Goal: Information Seeking & Learning: Find specific fact

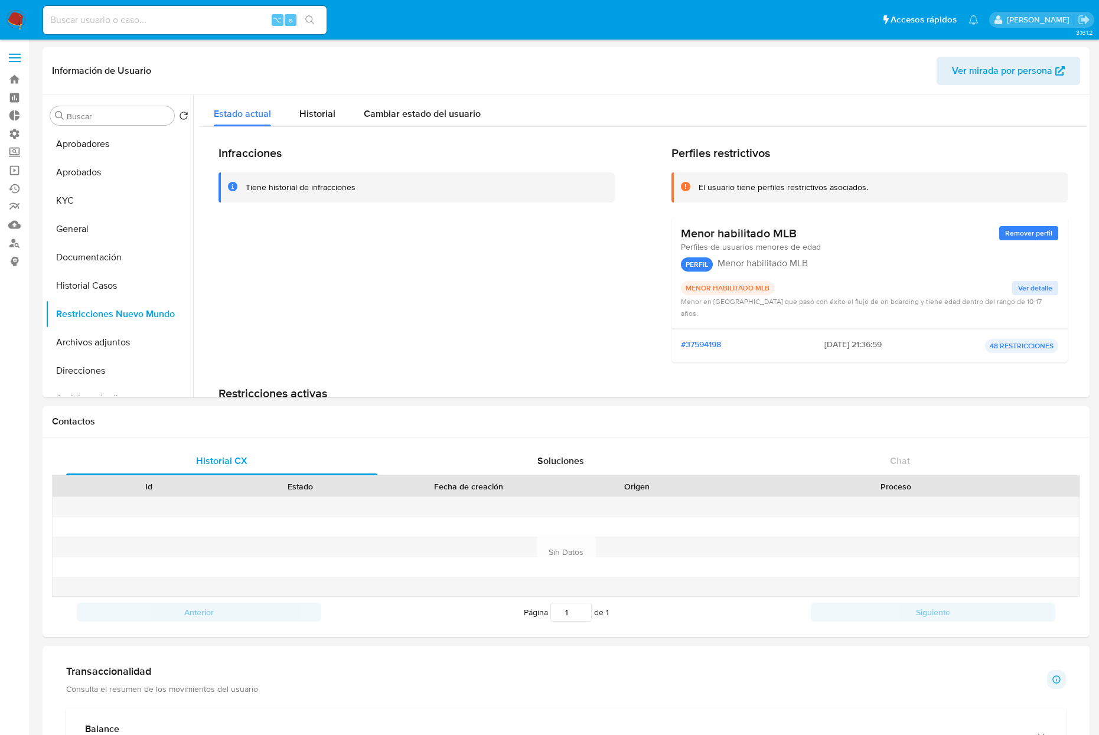
select select "10"
click at [92, 206] on button "KYC" at bounding box center [114, 201] width 138 height 28
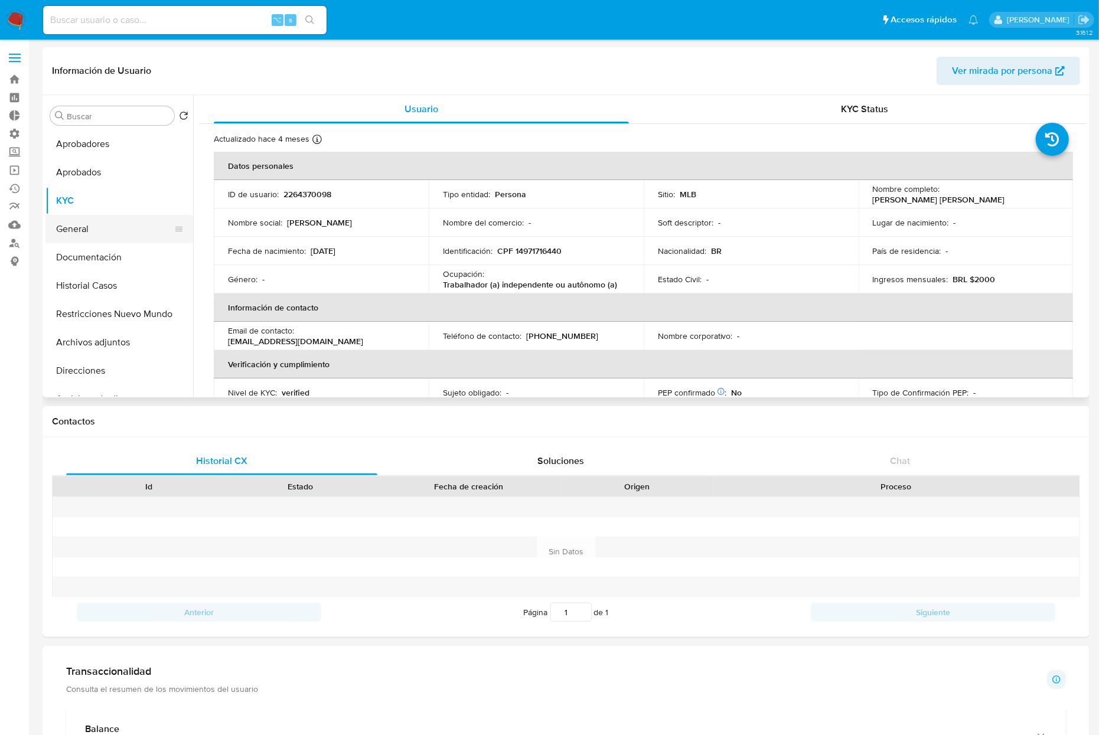
click at [92, 240] on button "General" at bounding box center [114, 229] width 138 height 28
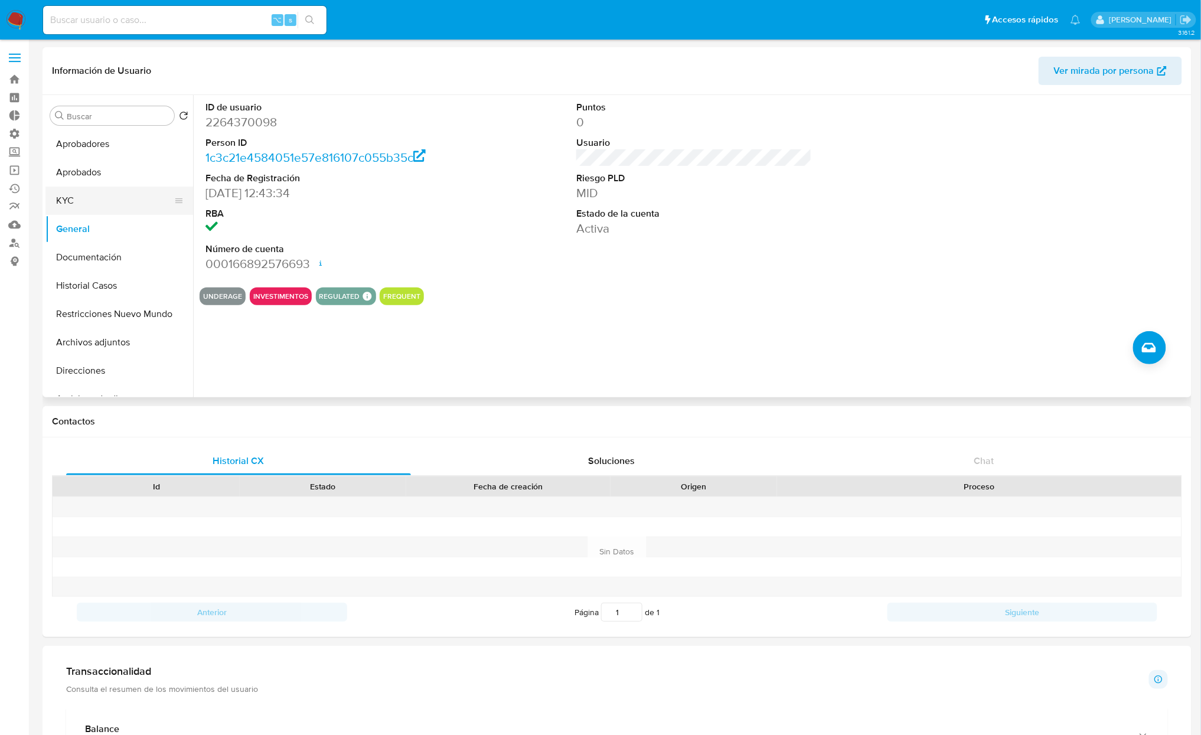
click at [100, 194] on button "KYC" at bounding box center [114, 201] width 138 height 28
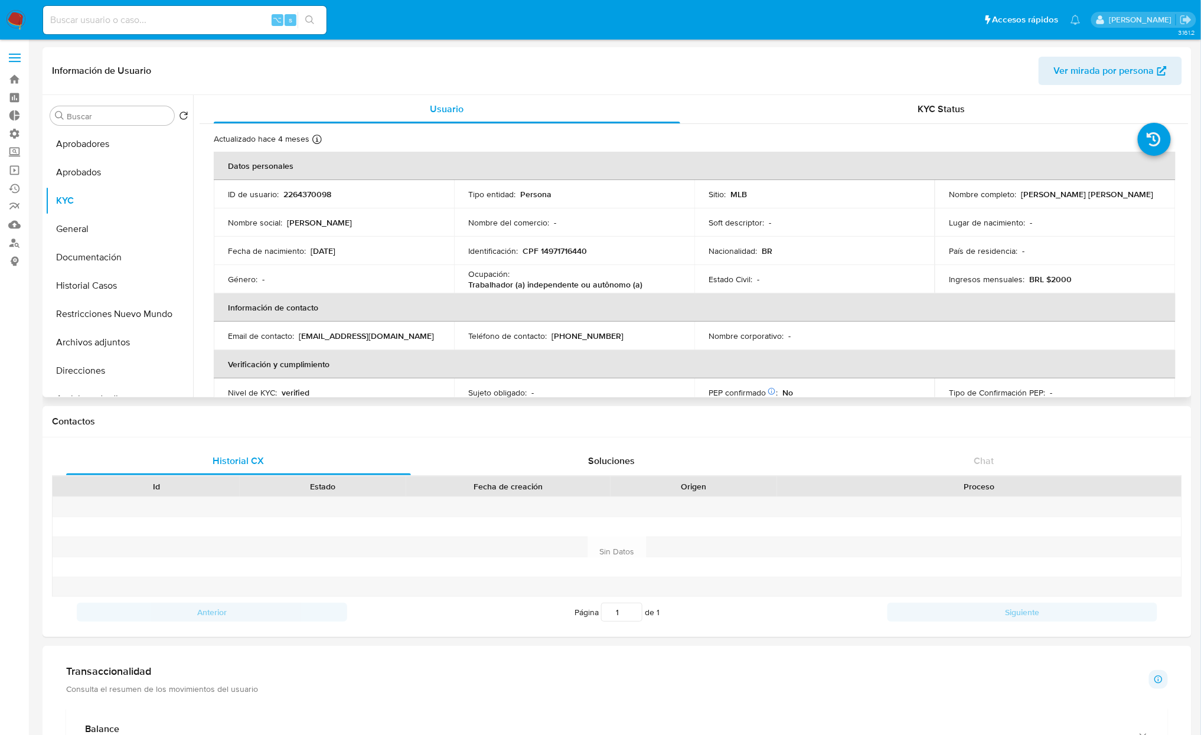
click at [357, 253] on div "Fecha de nacimiento : 04/11/2008" at bounding box center [334, 251] width 212 height 11
drag, startPoint x: 360, startPoint y: 253, endPoint x: 312, endPoint y: 256, distance: 47.3
click at [312, 256] on div "Fecha de nacimiento : 04/11/2008" at bounding box center [334, 251] width 212 height 11
copy p "04/11/2008"
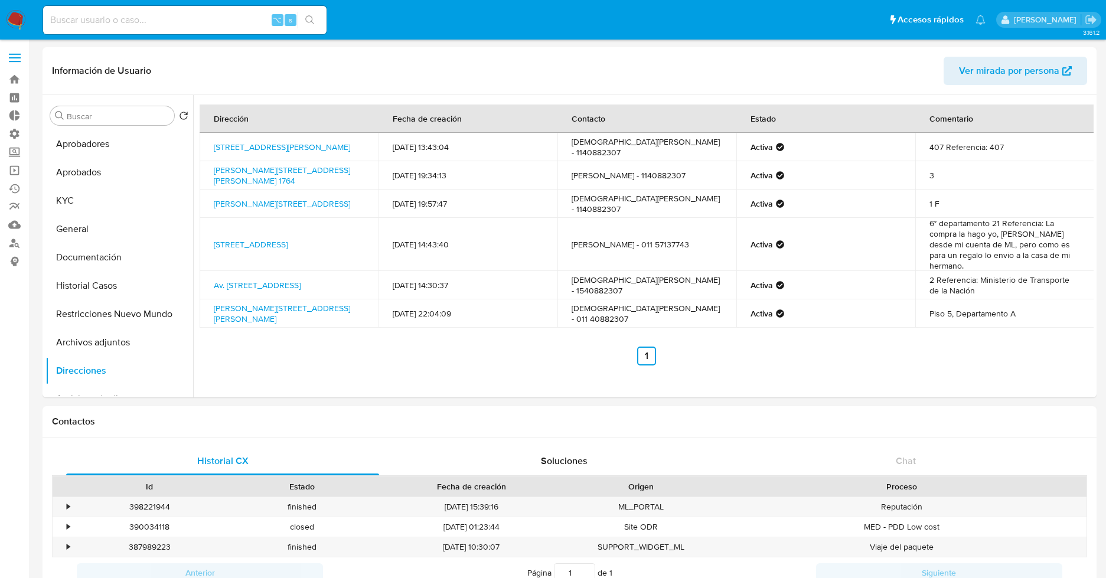
select select "10"
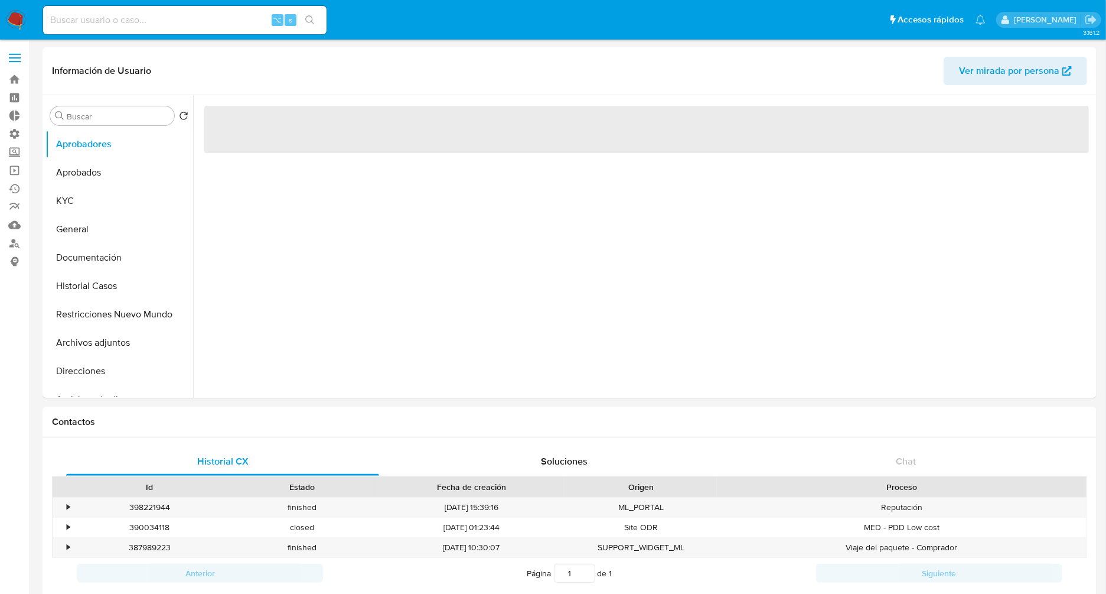
select select "10"
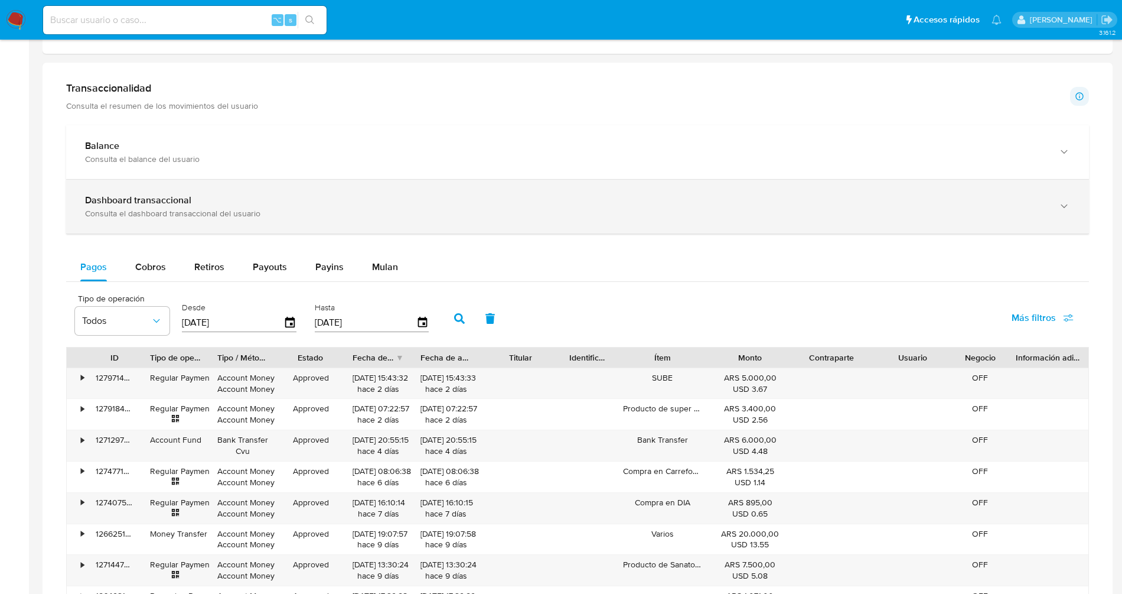
scroll to position [547, 0]
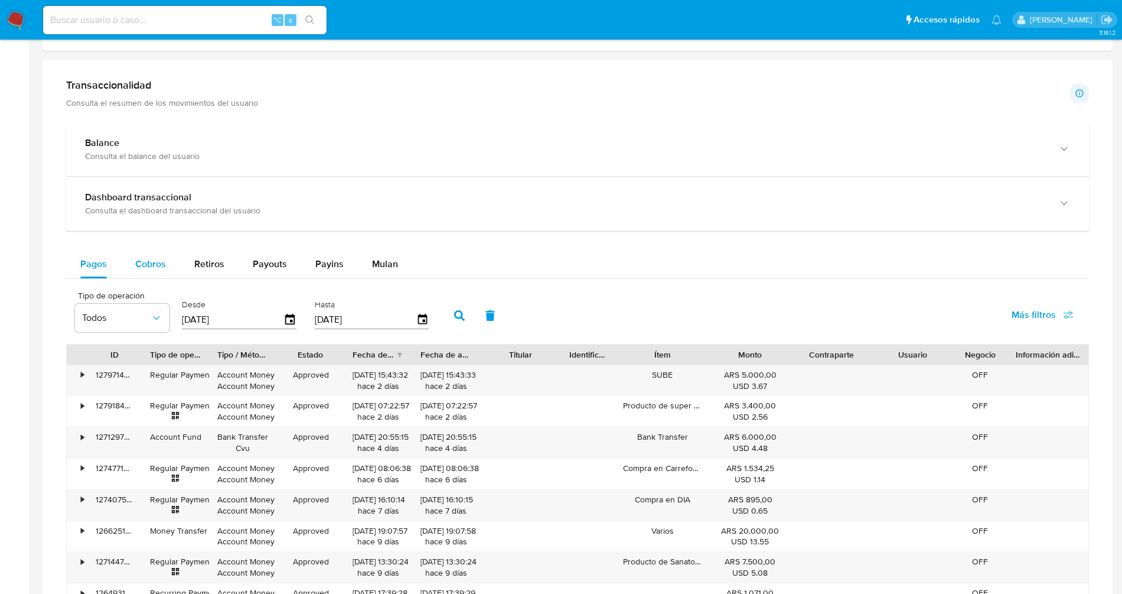
click at [144, 260] on span "Cobros" at bounding box center [150, 264] width 31 height 14
select select "10"
click at [201, 262] on span "Retiros" at bounding box center [209, 264] width 30 height 14
select select "10"
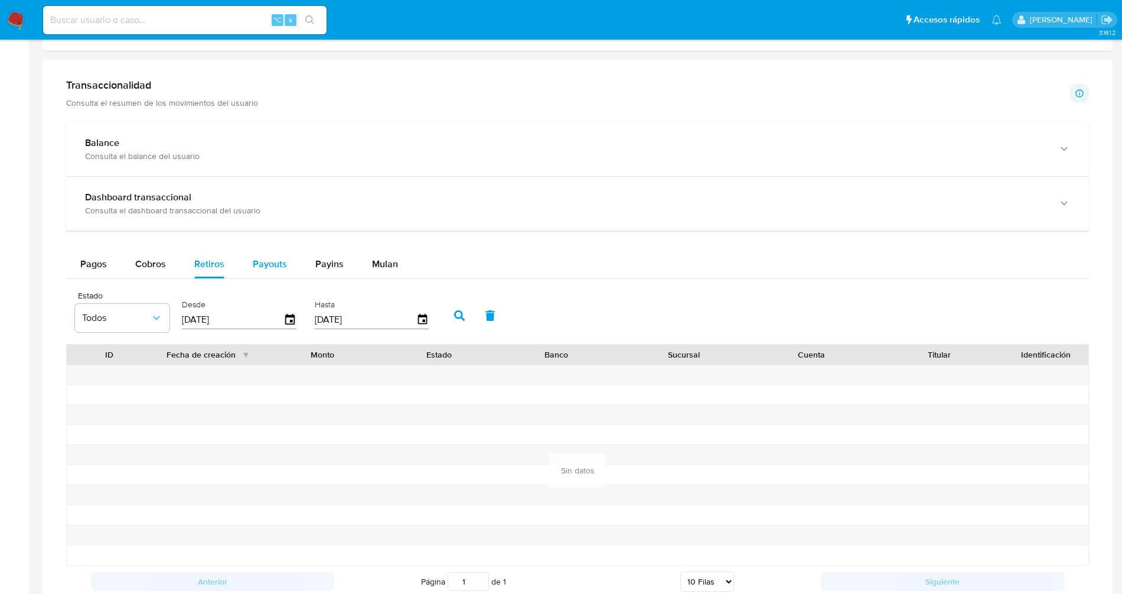
click at [269, 263] on span "Payouts" at bounding box center [270, 264] width 34 height 14
select select "10"
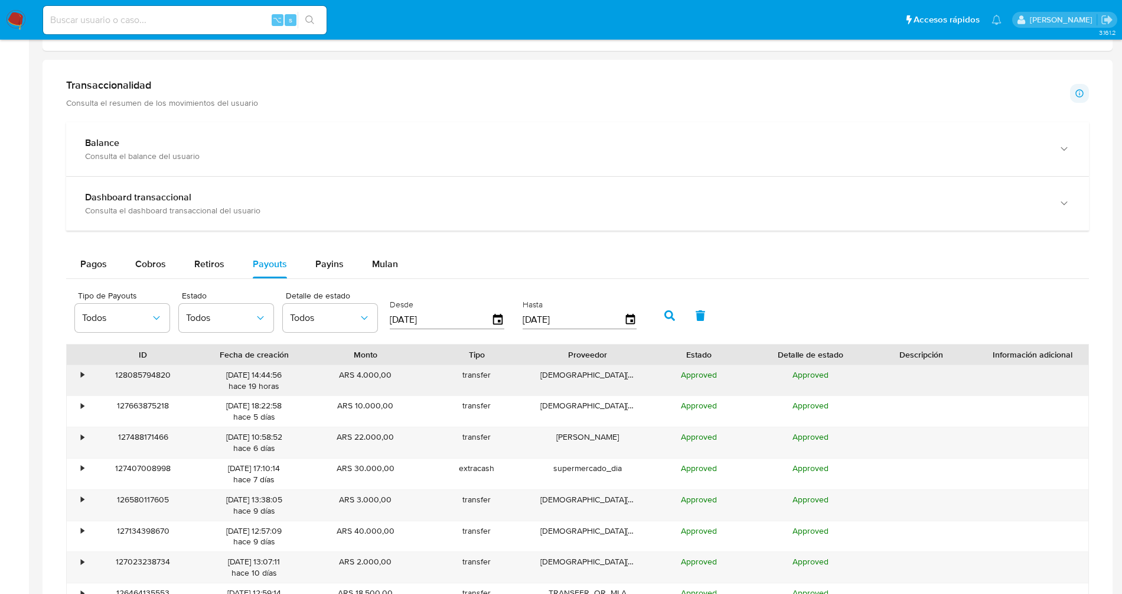
click at [81, 373] on div "•" at bounding box center [82, 374] width 3 height 11
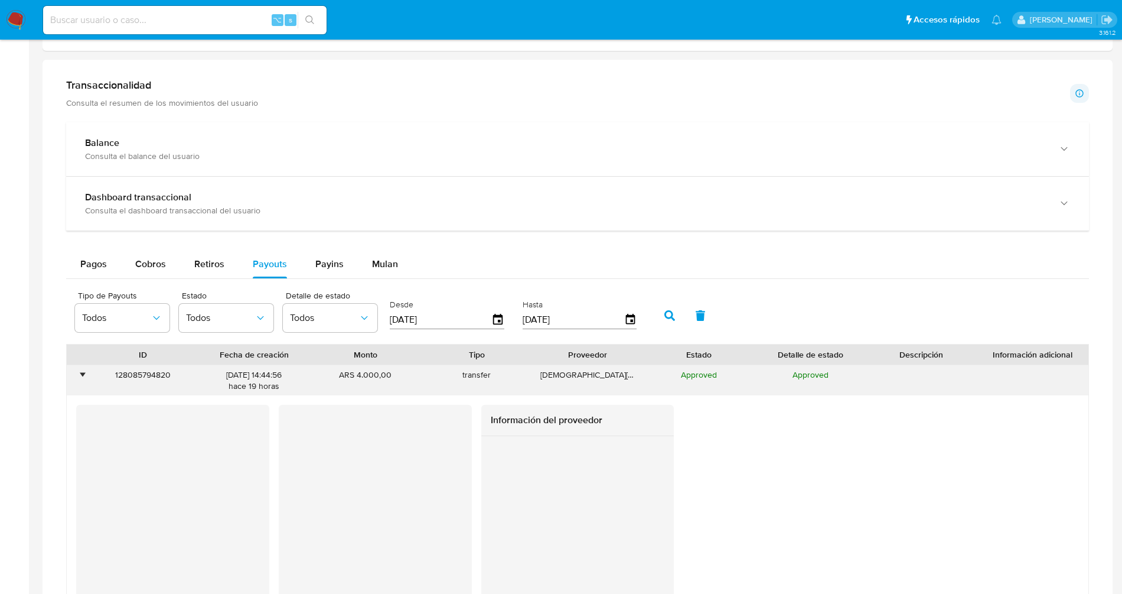
click at [81, 373] on div "•" at bounding box center [82, 374] width 3 height 11
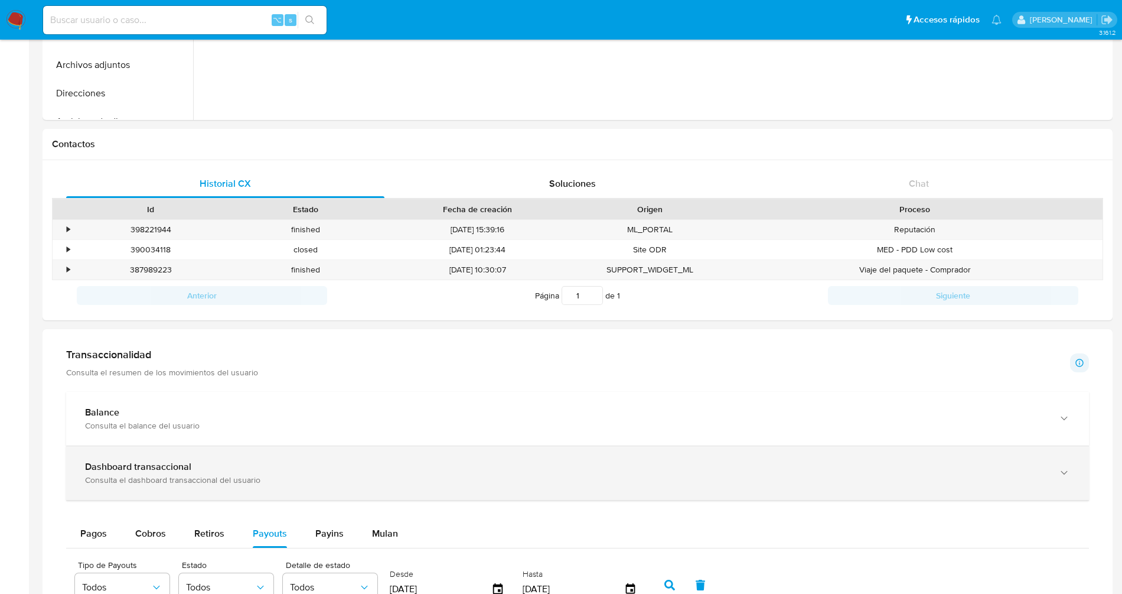
scroll to position [318, 0]
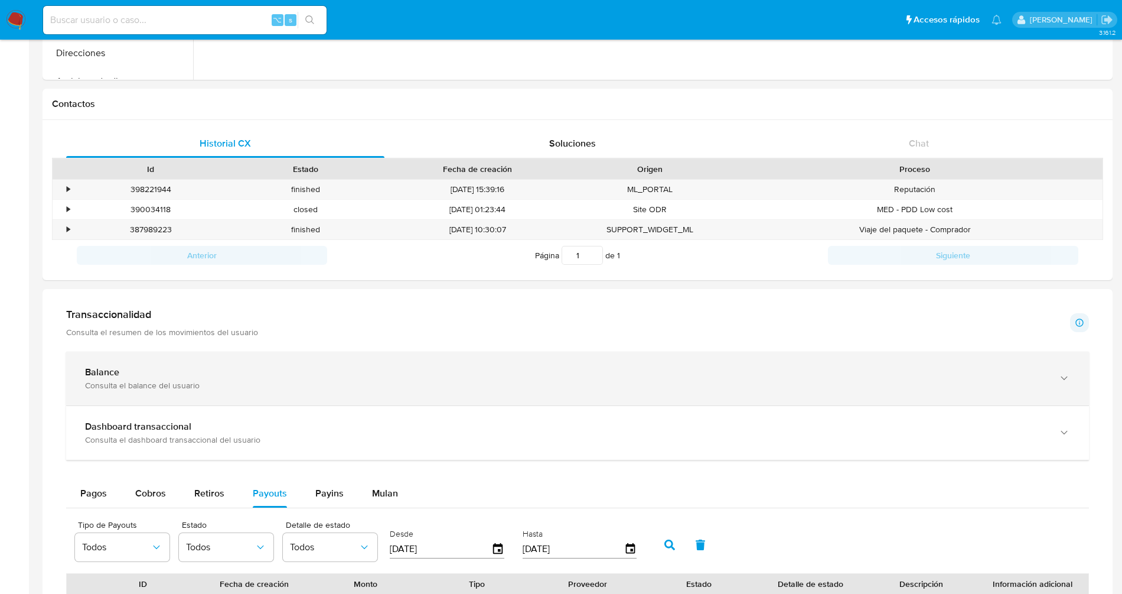
click at [148, 372] on div "Balance" at bounding box center [566, 372] width 962 height 12
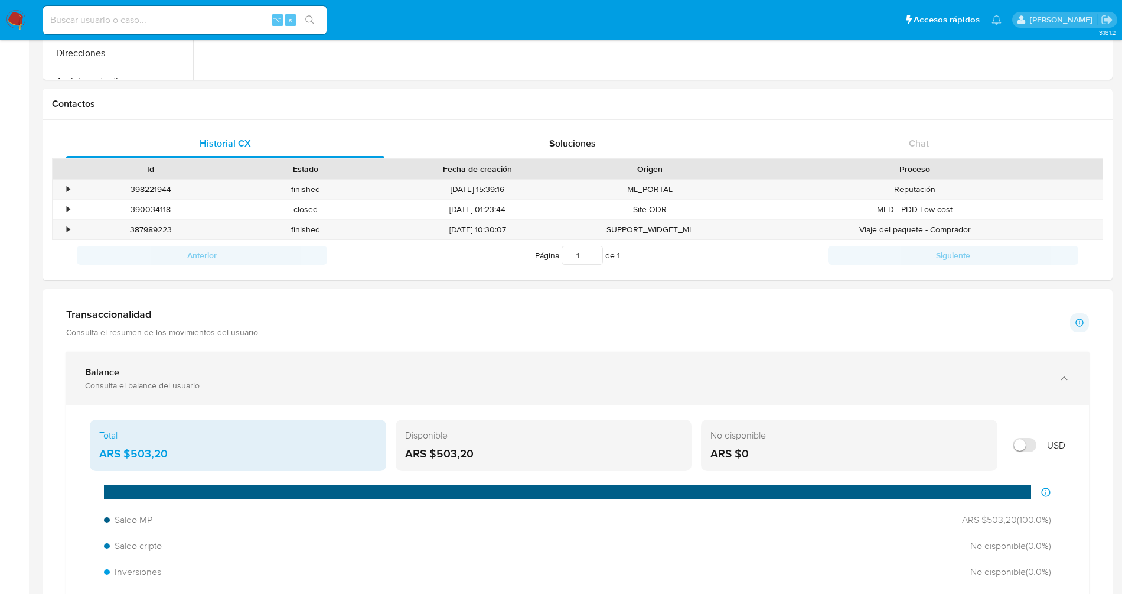
click at [498, 387] on div "Consulta el balance del usuario" at bounding box center [566, 385] width 962 height 11
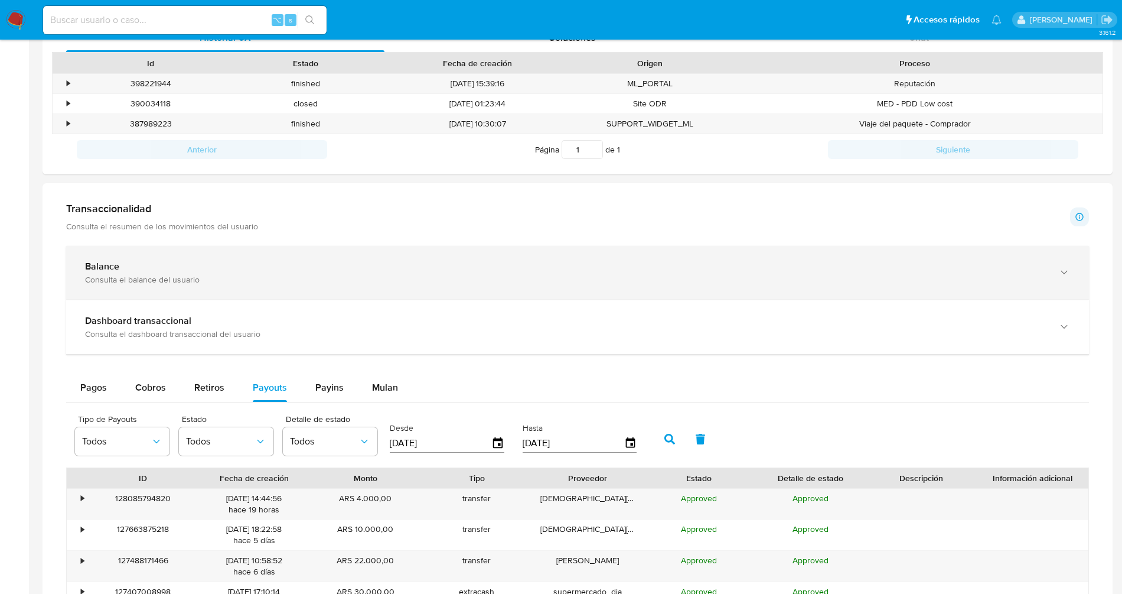
scroll to position [442, 0]
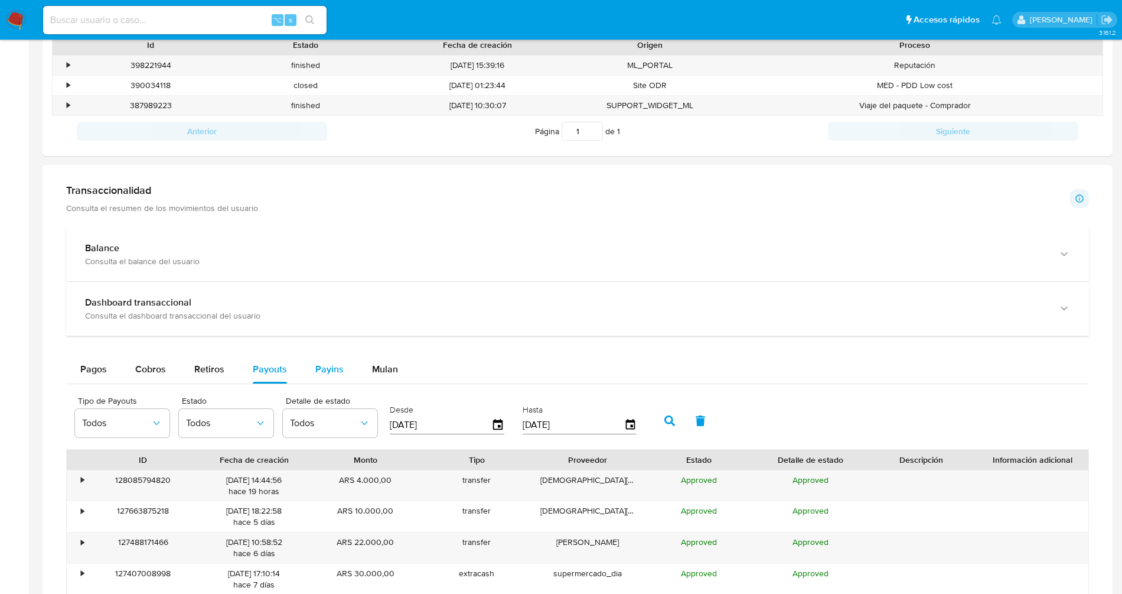
click at [315, 374] on div "Payins" at bounding box center [329, 369] width 28 height 28
select select "10"
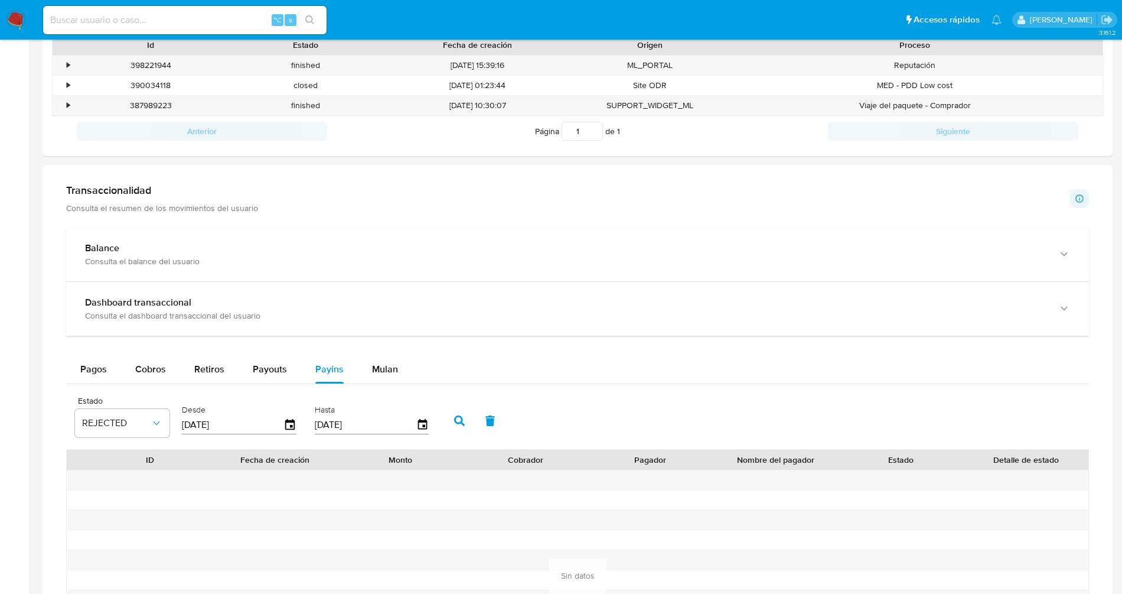
click at [410, 371] on div "Pagos Cobros Retiros Payouts Payins Mulan" at bounding box center [577, 369] width 1023 height 28
click at [268, 367] on span "Payouts" at bounding box center [270, 369] width 34 height 14
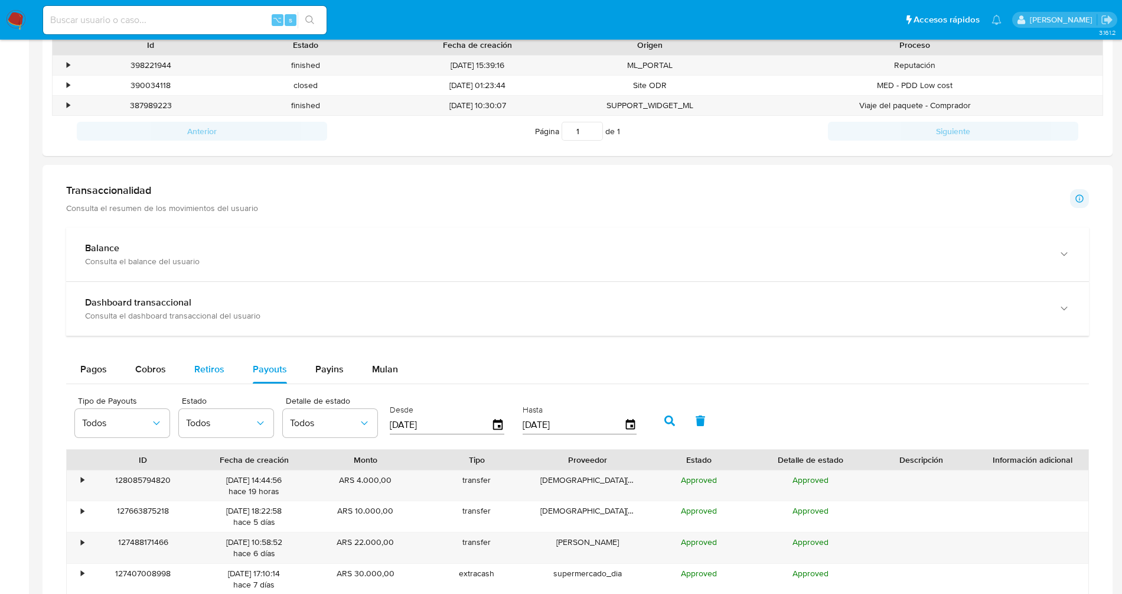
click at [208, 370] on span "Retiros" at bounding box center [209, 369] width 30 height 14
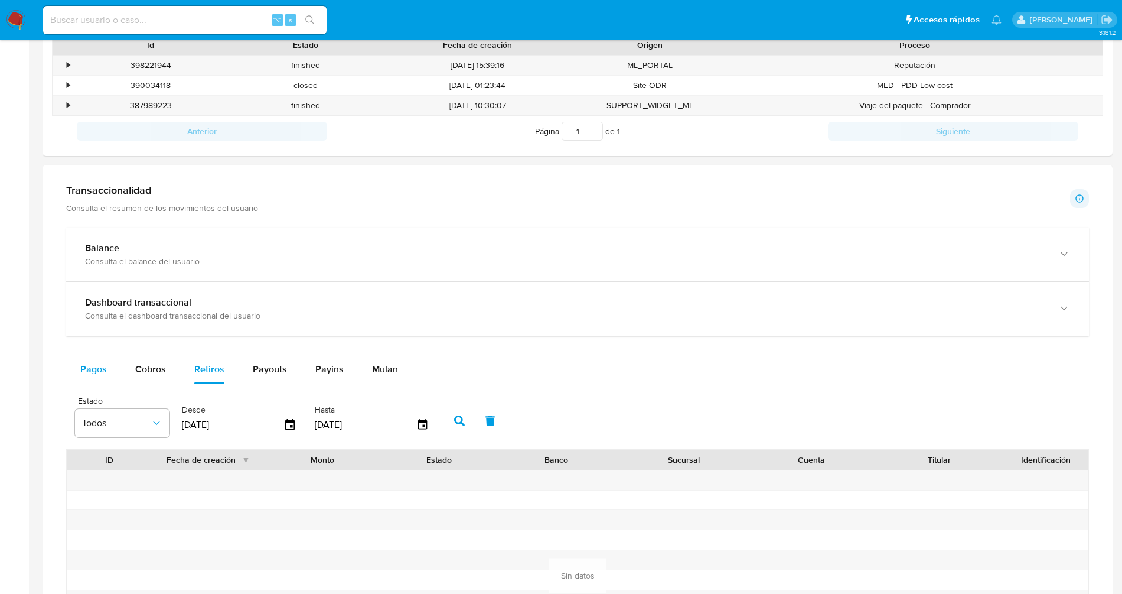
click at [115, 371] on button "Pagos" at bounding box center [93, 369] width 55 height 28
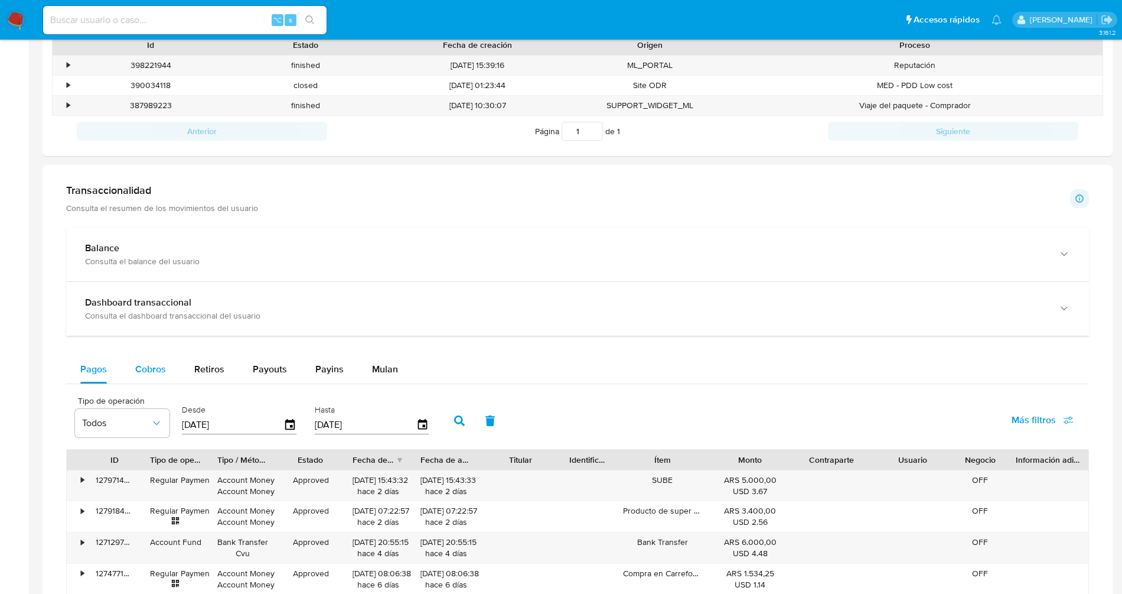
click at [157, 370] on span "Cobros" at bounding box center [150, 369] width 31 height 14
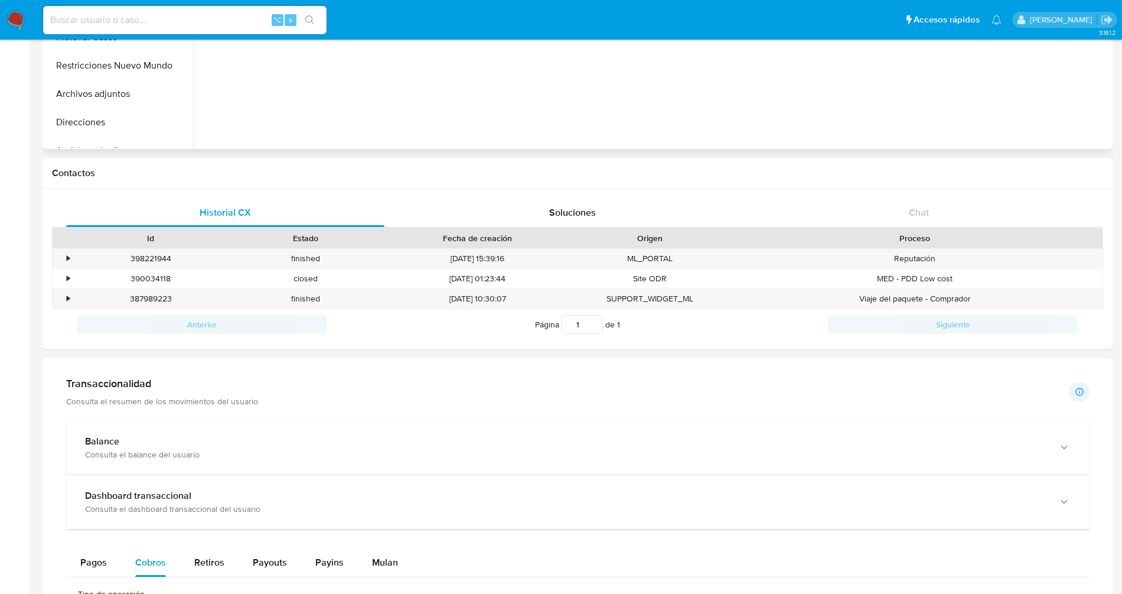
scroll to position [0, 0]
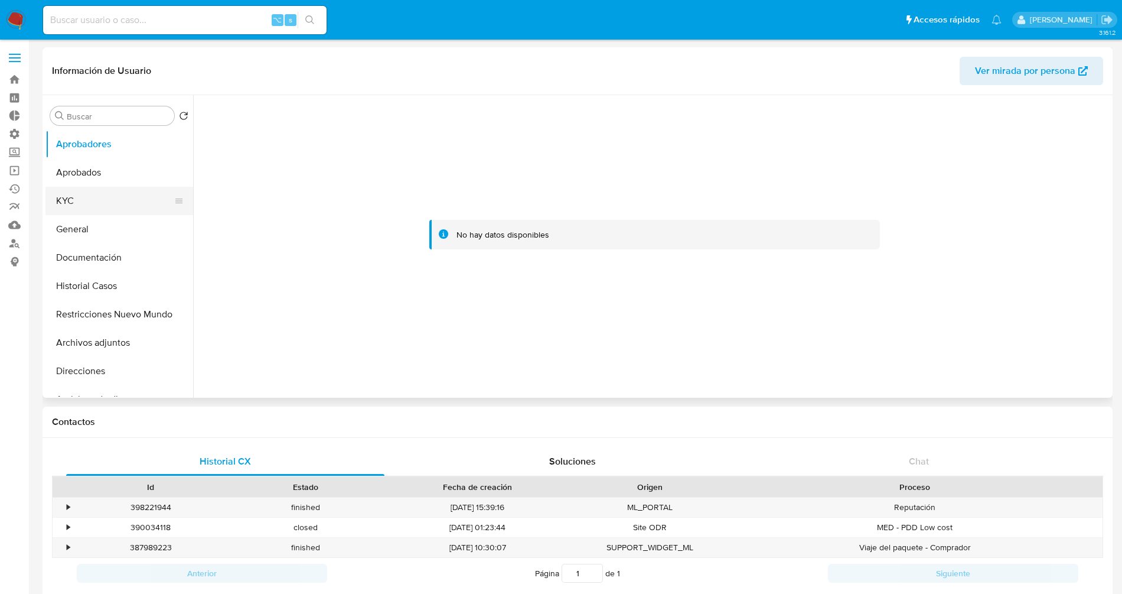
click at [50, 208] on button "KYC" at bounding box center [114, 201] width 138 height 28
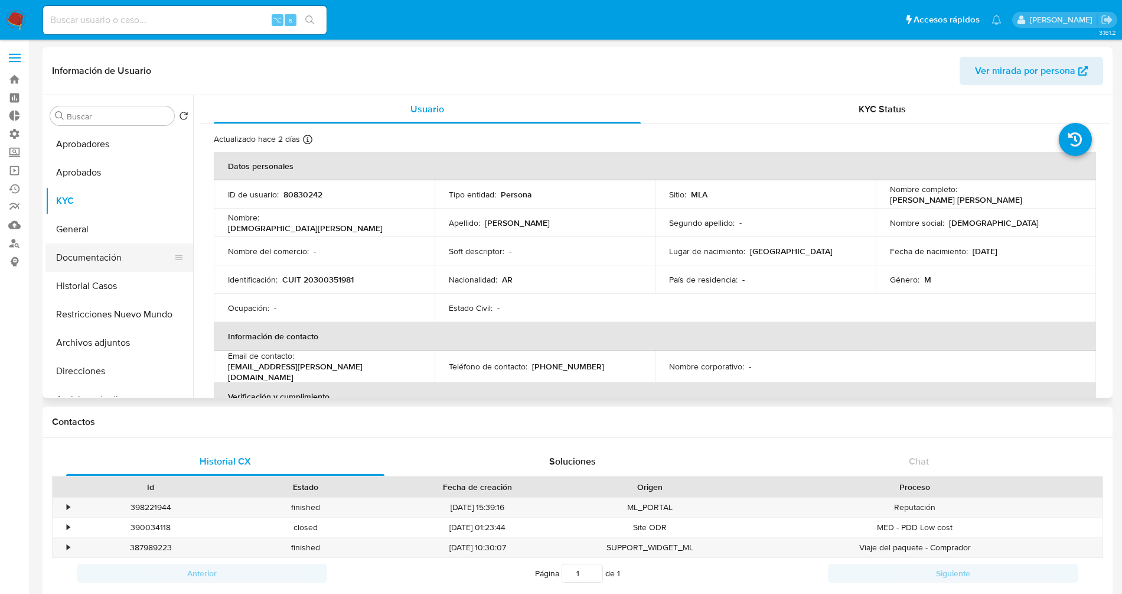
click at [95, 252] on button "Documentación" at bounding box center [114, 257] width 138 height 28
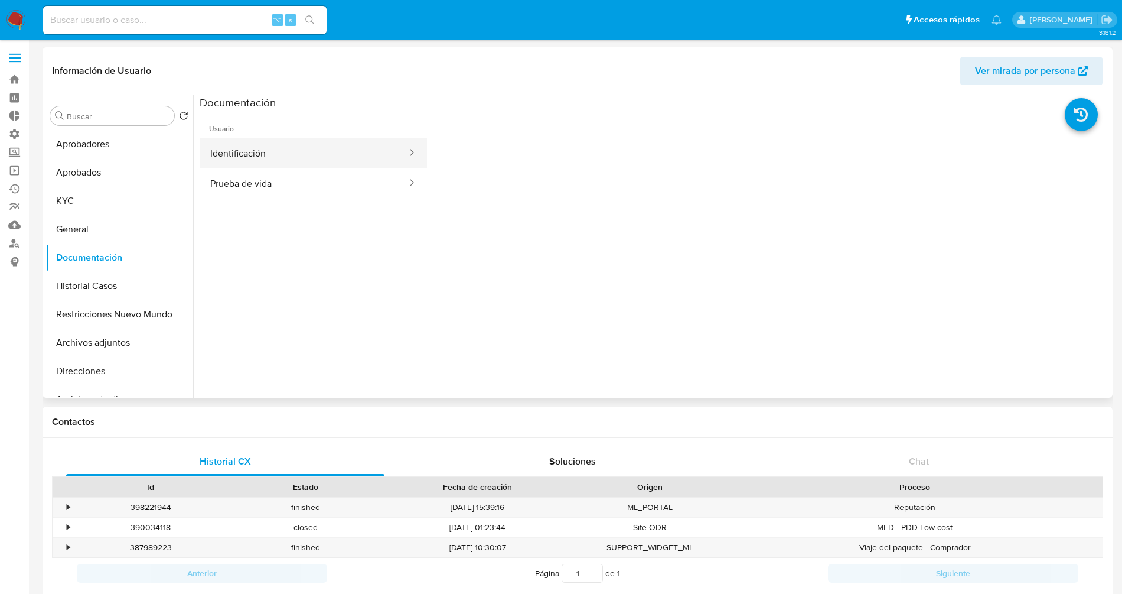
click at [310, 149] on button "Identificación" at bounding box center [304, 153] width 209 height 30
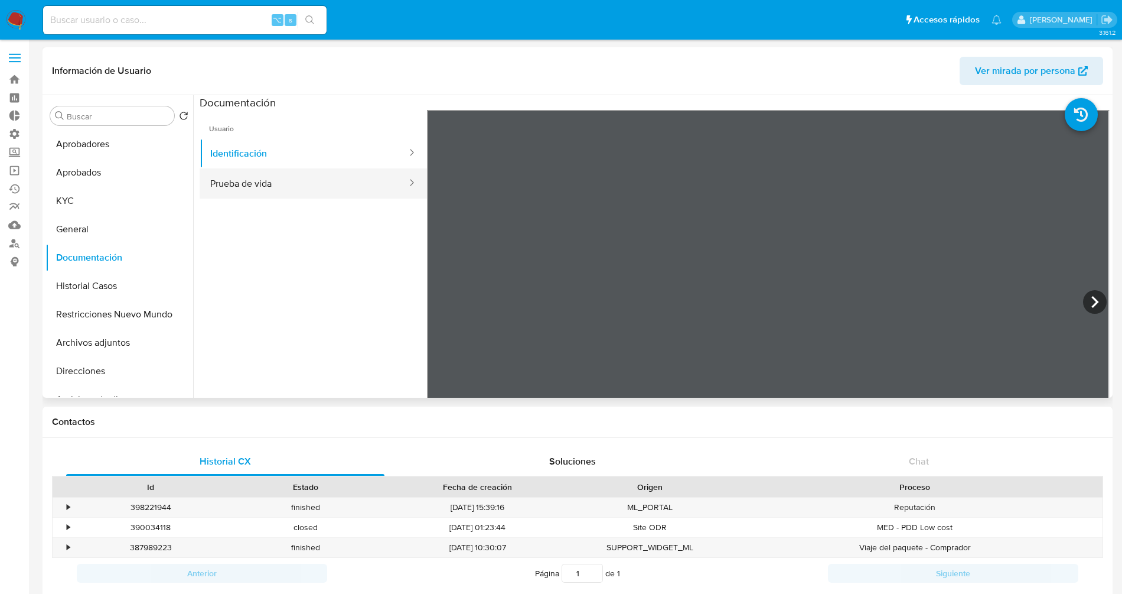
click at [288, 185] on button "Prueba de vida" at bounding box center [304, 183] width 209 height 30
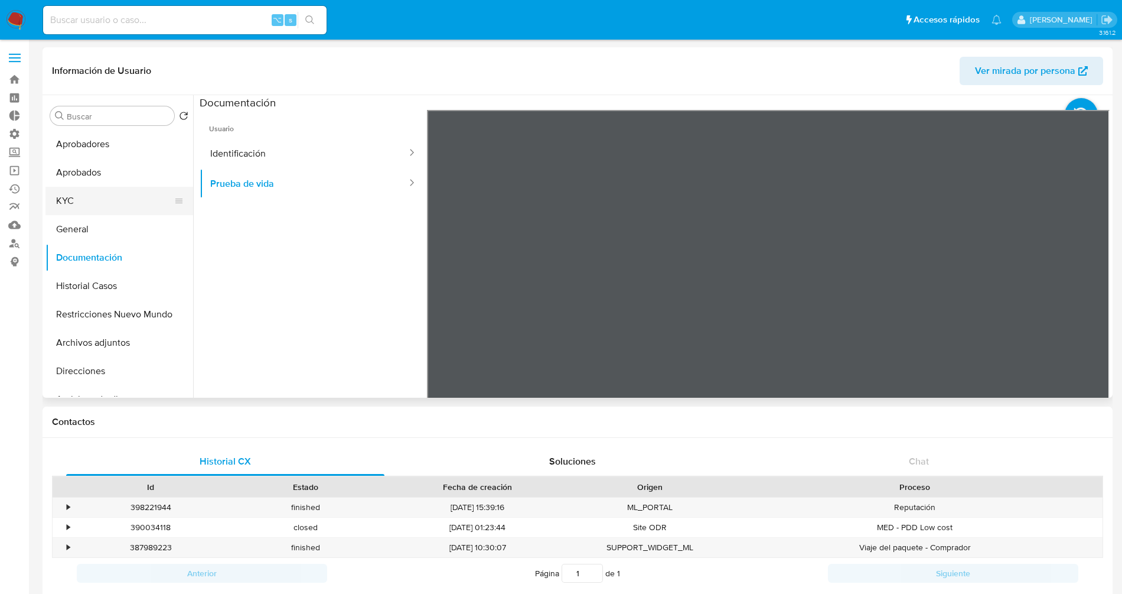
click at [71, 204] on button "KYC" at bounding box center [114, 201] width 138 height 28
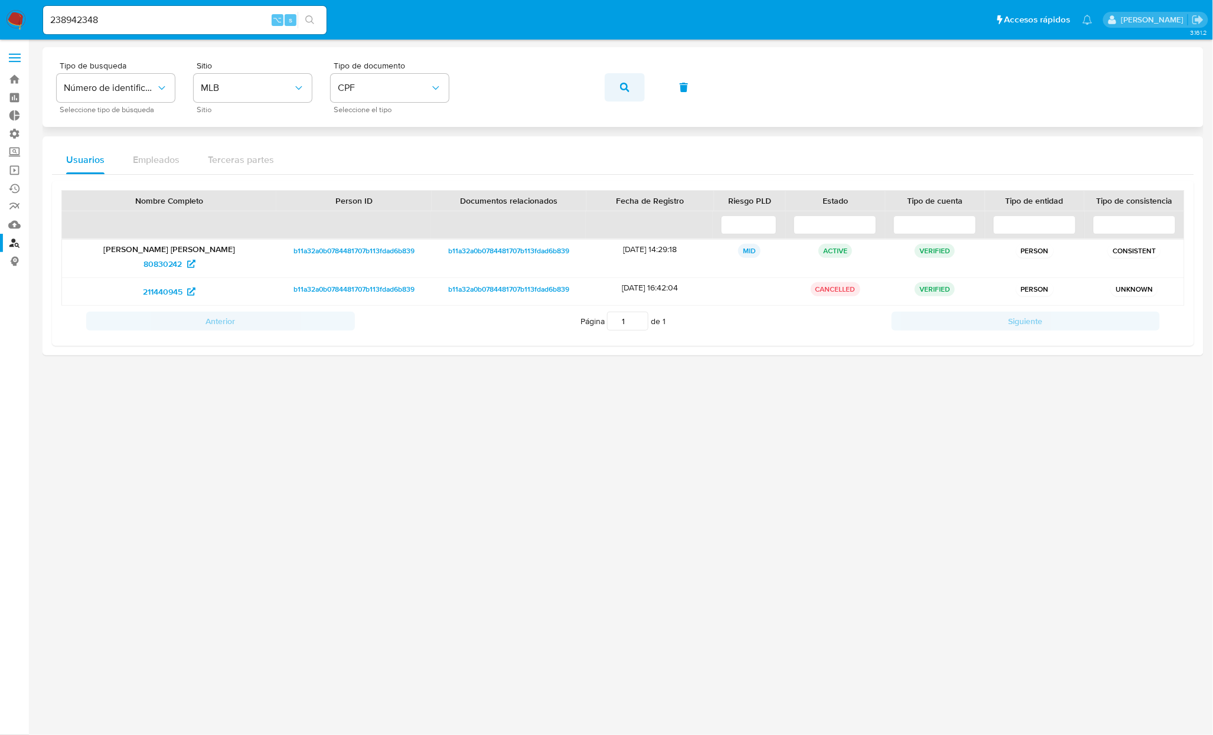
click at [643, 86] on button "button" at bounding box center [625, 87] width 40 height 28
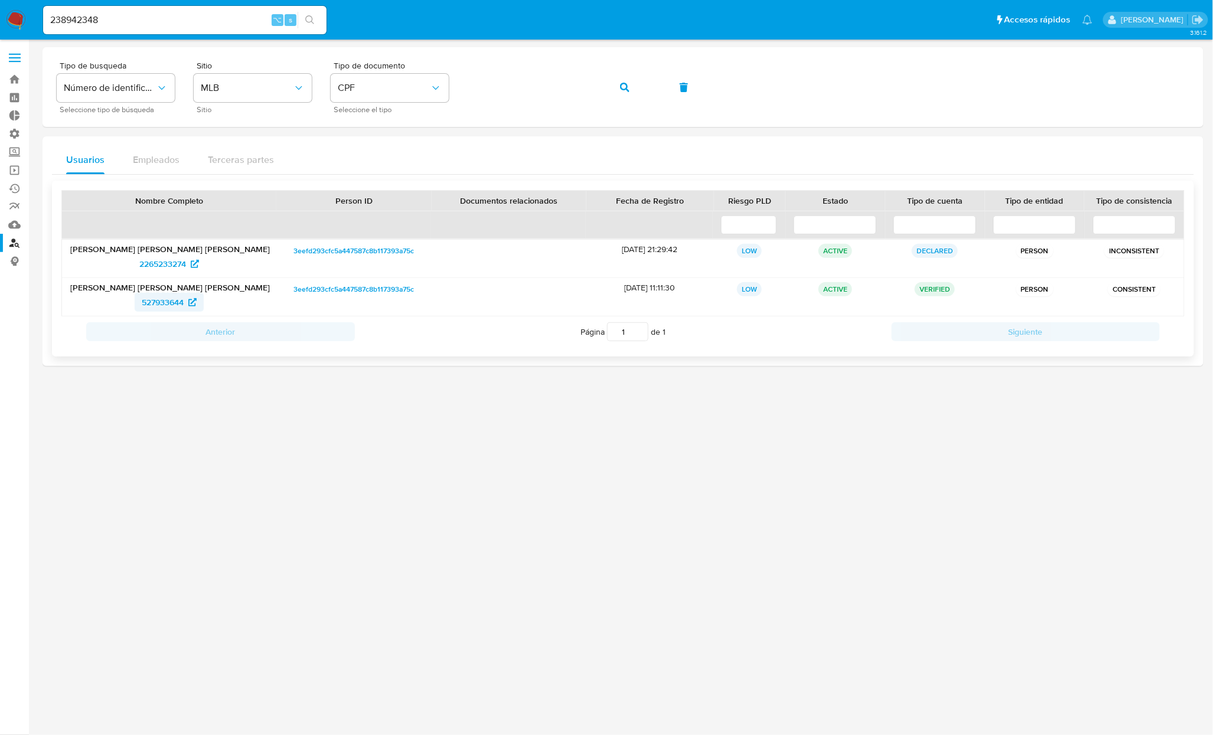
click at [169, 304] on span "527933644" at bounding box center [163, 302] width 42 height 19
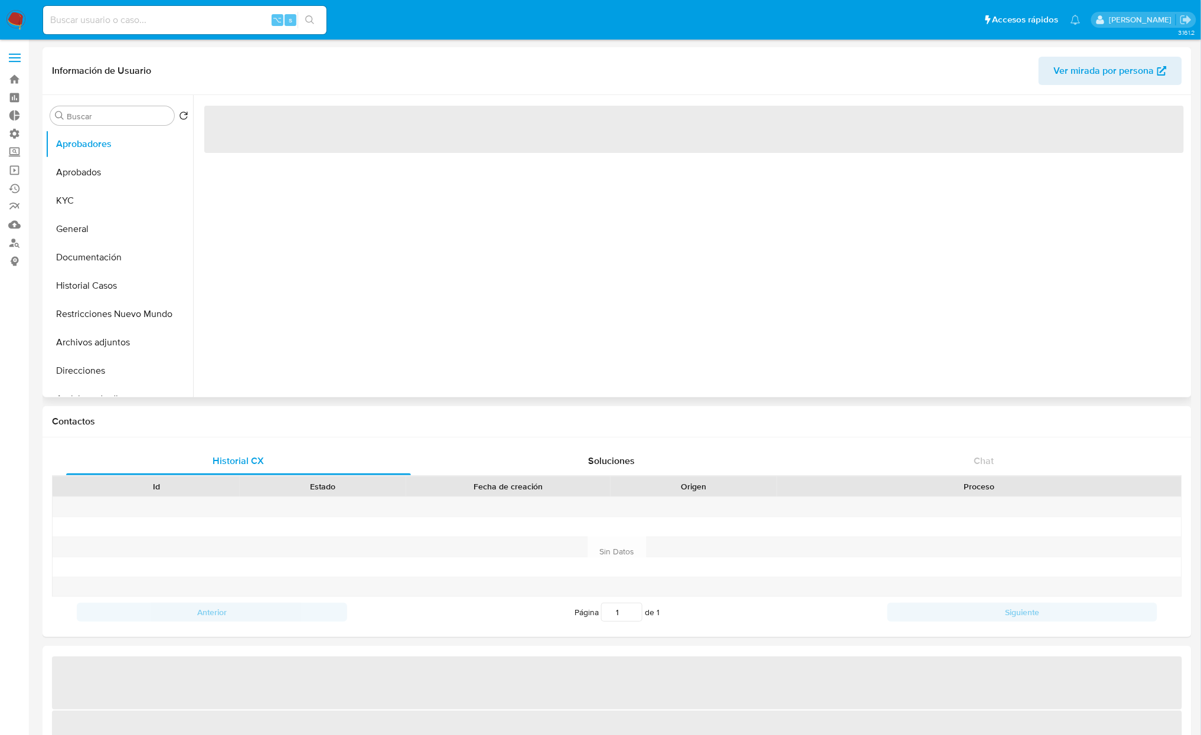
select select "10"
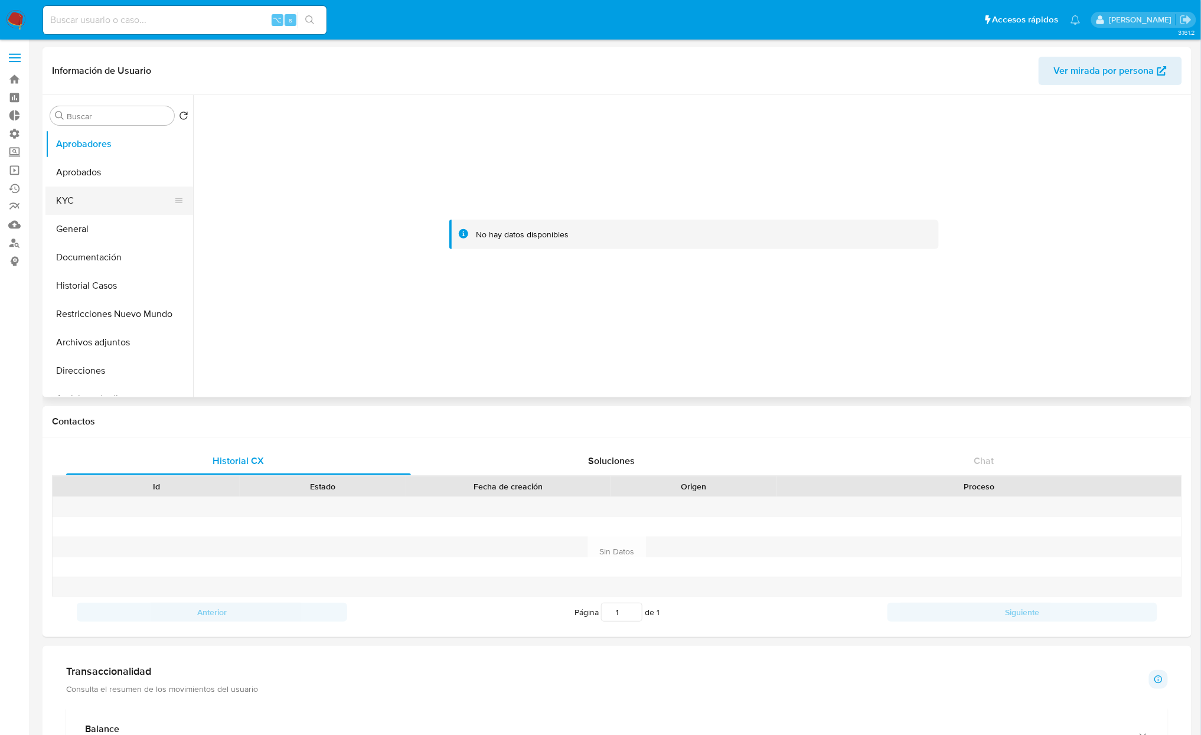
scroll to position [4, 0]
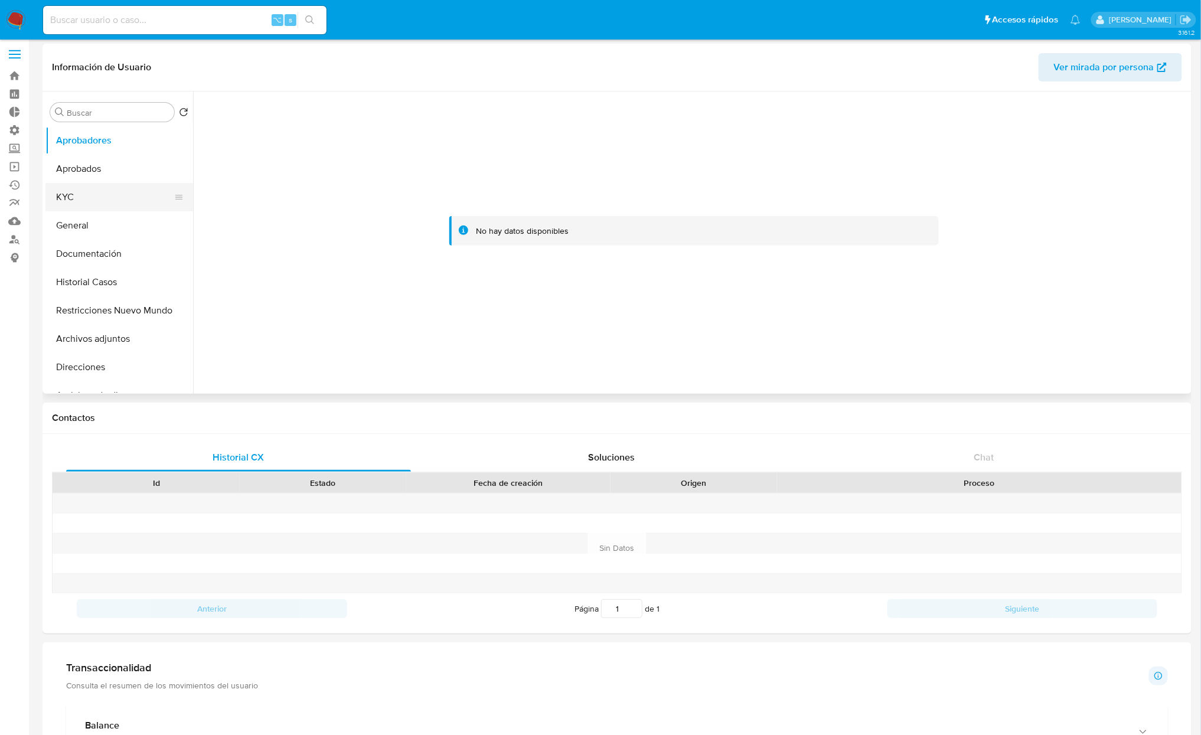
click at [101, 192] on button "KYC" at bounding box center [114, 197] width 138 height 28
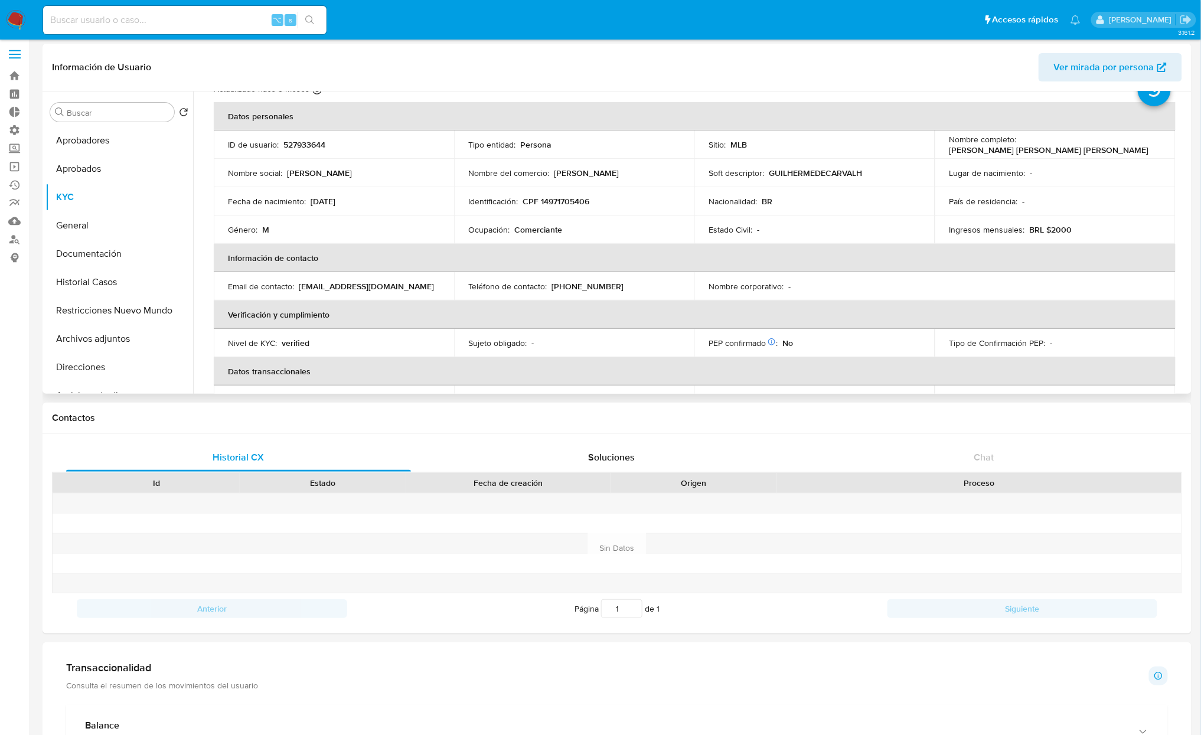
scroll to position [0, 0]
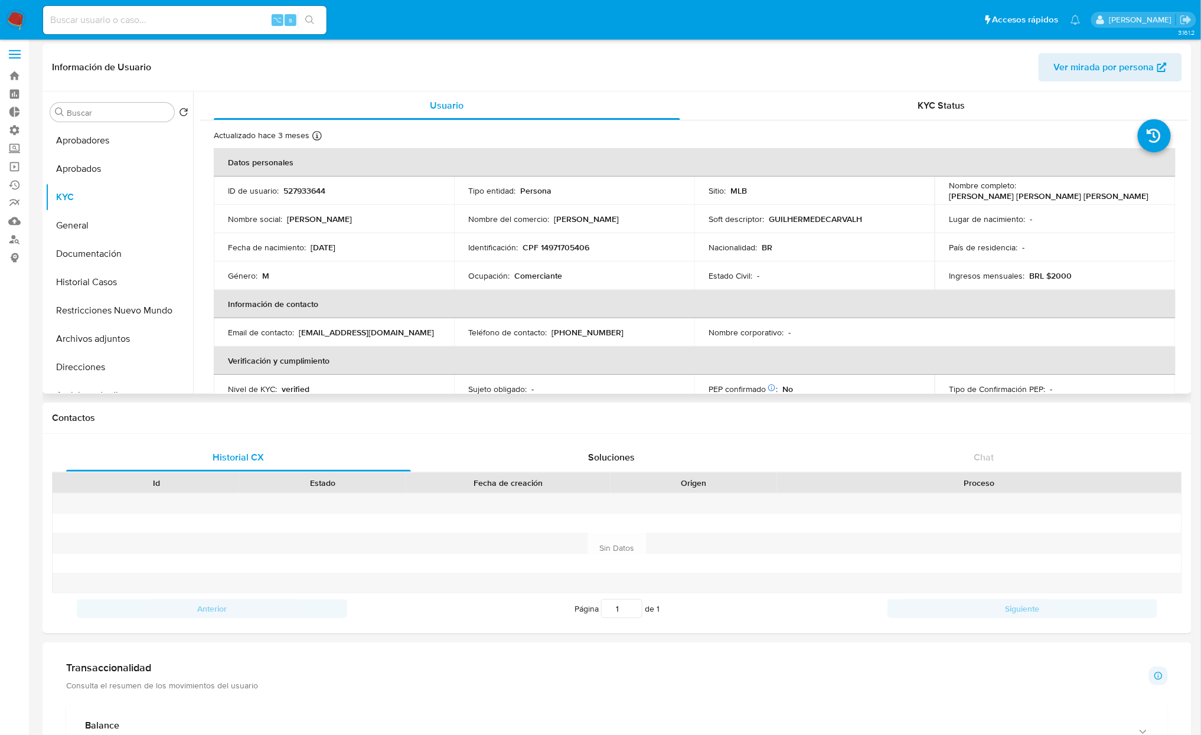
click at [1048, 194] on p "Guilherme de Carvalho Soares Barbosa" at bounding box center [1049, 196] width 200 height 11
click at [1119, 197] on div "Nombre completo : Guilherme de Carvalho Soares Barbosa" at bounding box center [1055, 190] width 212 height 21
drag, startPoint x: 1116, startPoint y: 196, endPoint x: 943, endPoint y: 199, distance: 173.1
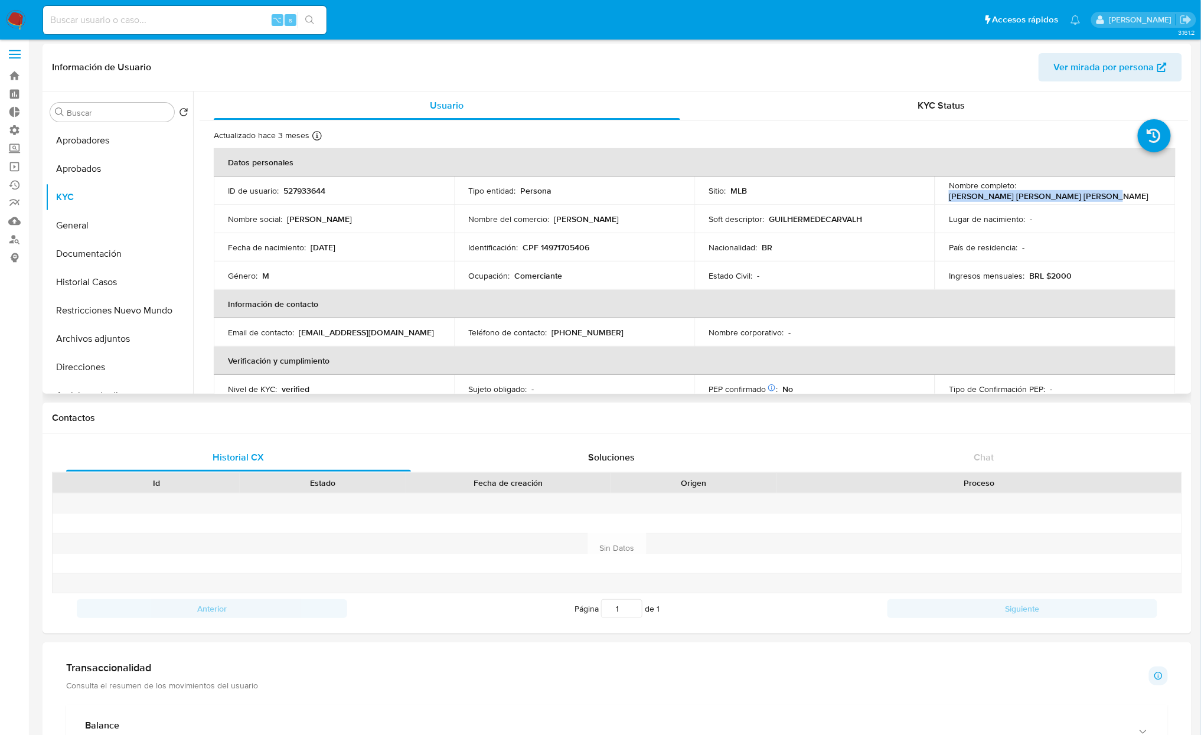
click at [943, 199] on td "Nombre completo : Guilherme de Carvalho Soares Barbosa" at bounding box center [1055, 191] width 240 height 28
copy p "Guilherme de Carvalho Soares Barbosa"
click at [73, 253] on button "Documentación" at bounding box center [114, 254] width 138 height 28
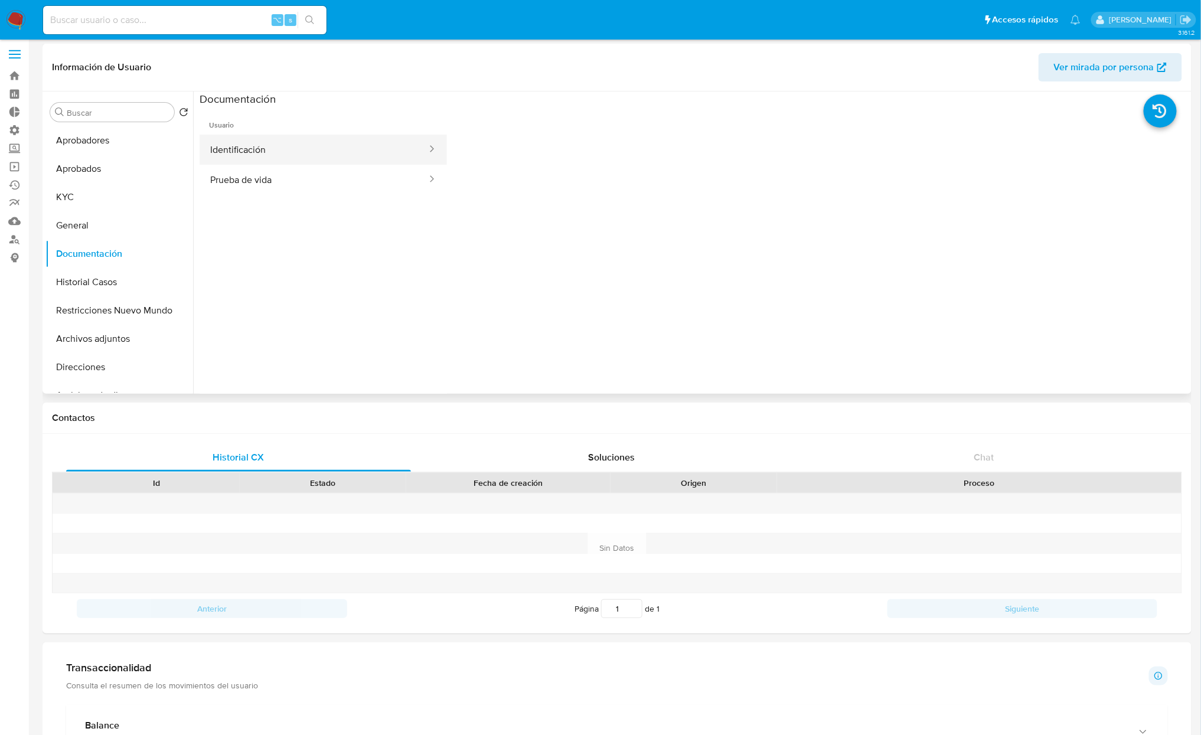
click at [316, 135] on button "Identificación" at bounding box center [314, 150] width 229 height 30
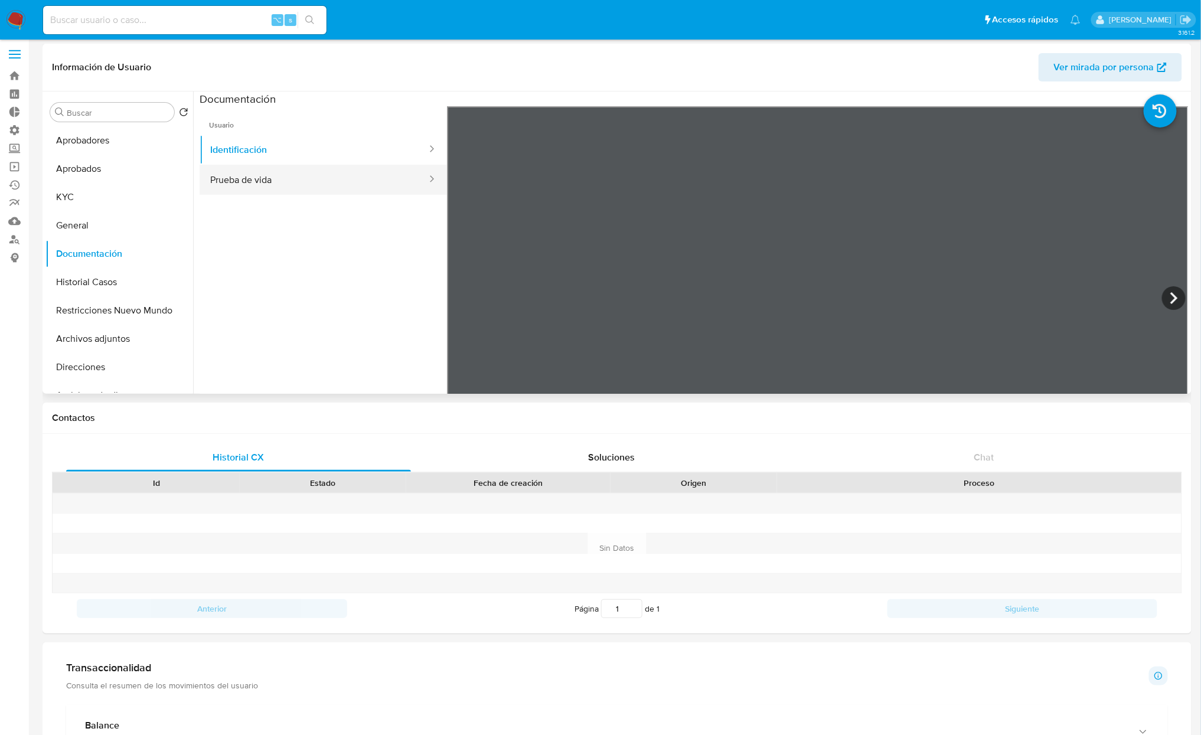
click at [310, 175] on button "Prueba de vida" at bounding box center [314, 180] width 229 height 30
click at [66, 198] on button "KYC" at bounding box center [114, 197] width 138 height 28
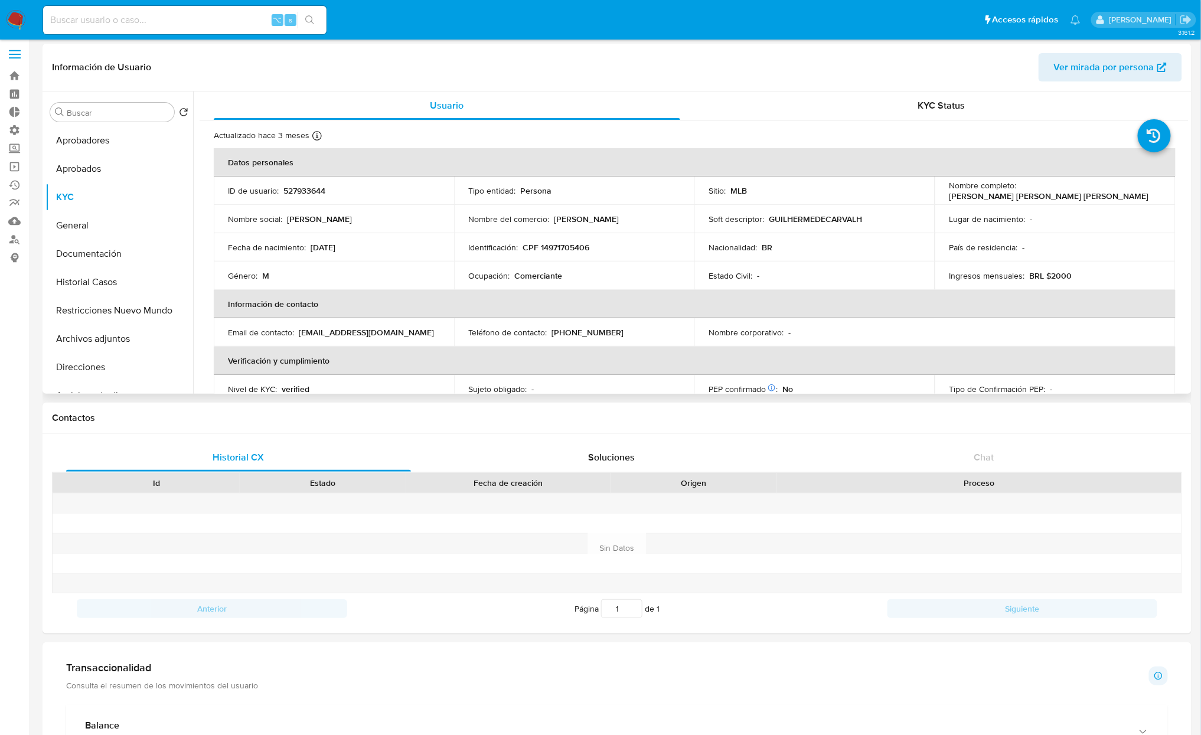
drag, startPoint x: 358, startPoint y: 243, endPoint x: 259, endPoint y: 252, distance: 99.7
click at [311, 249] on div "Fecha de nacimiento : 22/02/2006" at bounding box center [334, 247] width 212 height 11
copy p "22/02/2006"
click at [99, 291] on button "Historial Casos" at bounding box center [114, 282] width 138 height 28
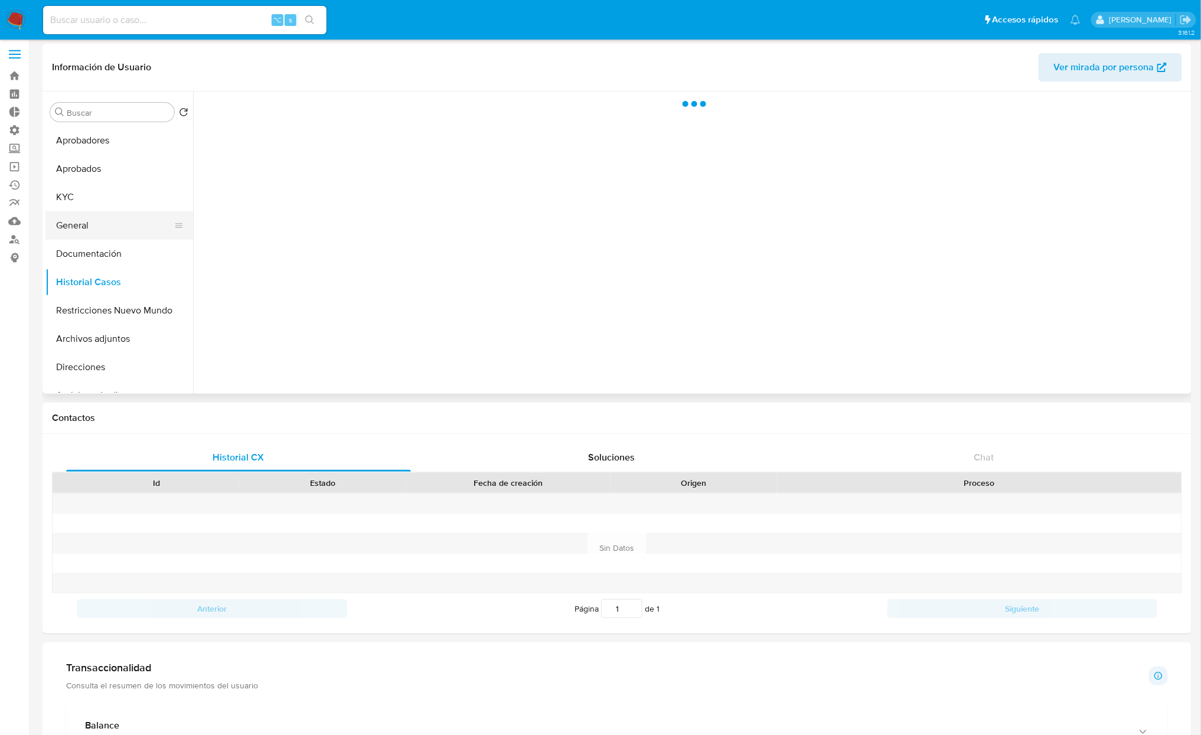
click at [92, 212] on button "General" at bounding box center [114, 225] width 138 height 28
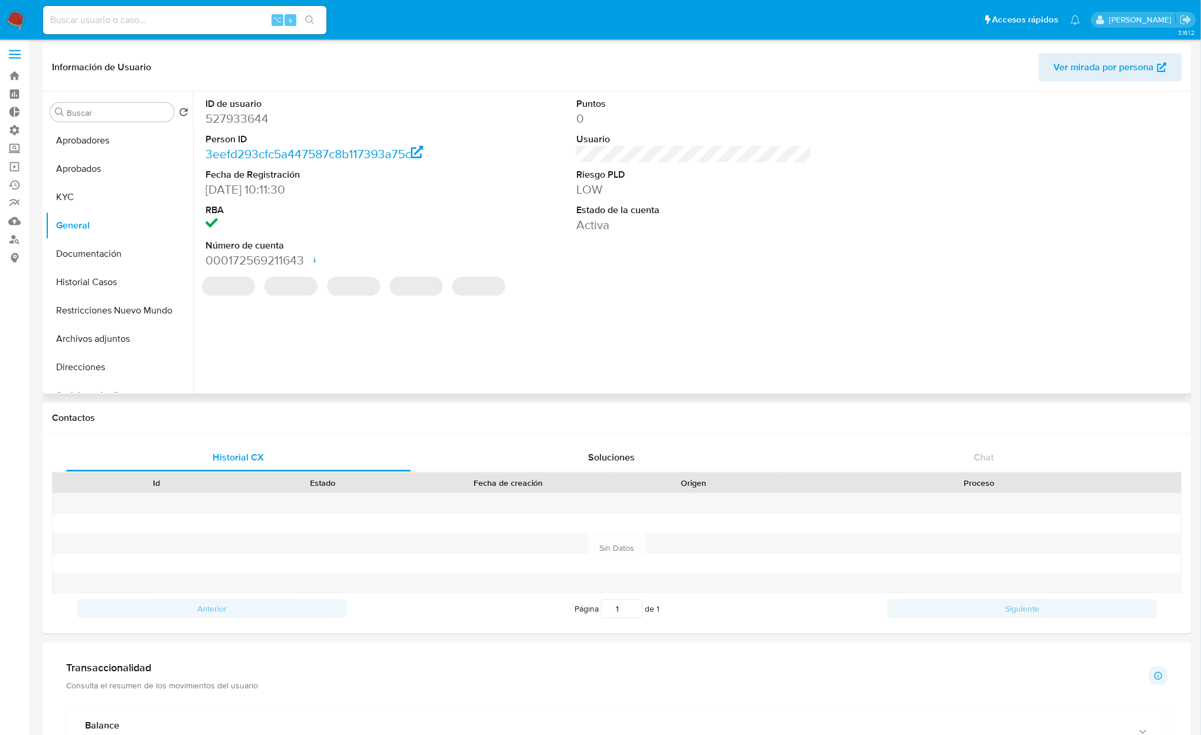
click at [241, 117] on dd "527933644" at bounding box center [324, 118] width 236 height 17
copy dd "527933644"
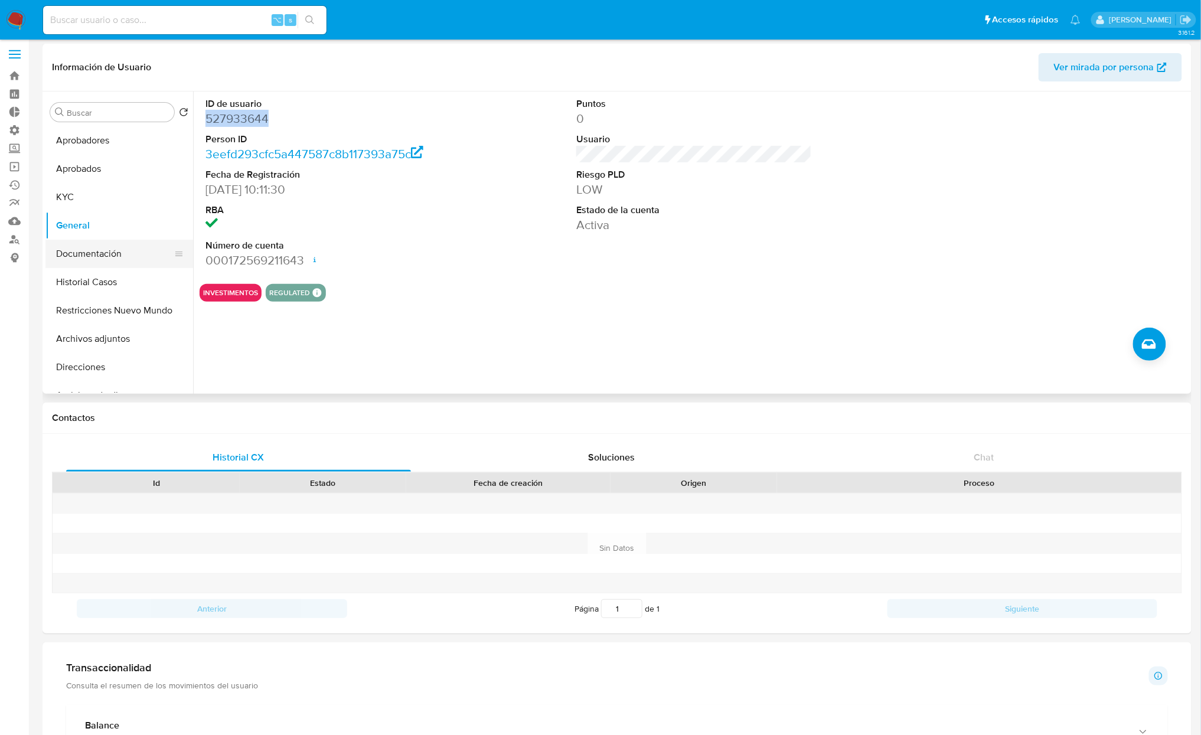
click at [98, 246] on button "Documentación" at bounding box center [114, 254] width 138 height 28
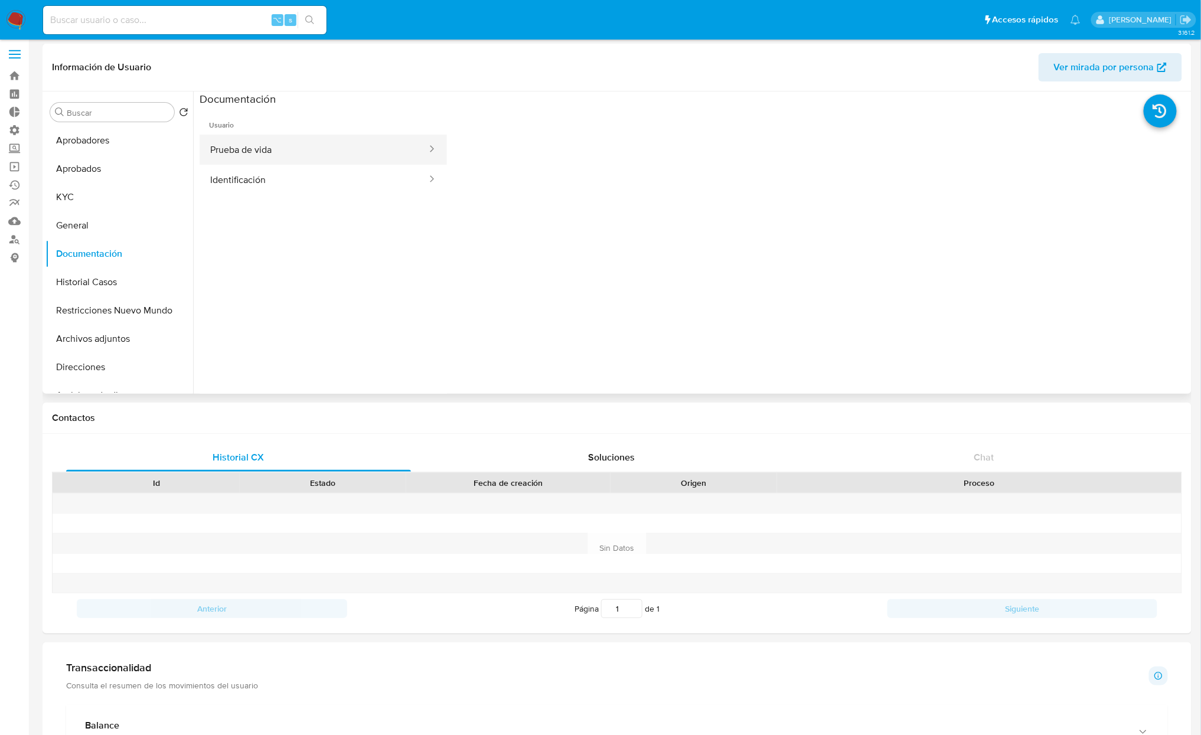
click at [272, 139] on button "Prueba de vida" at bounding box center [314, 150] width 229 height 30
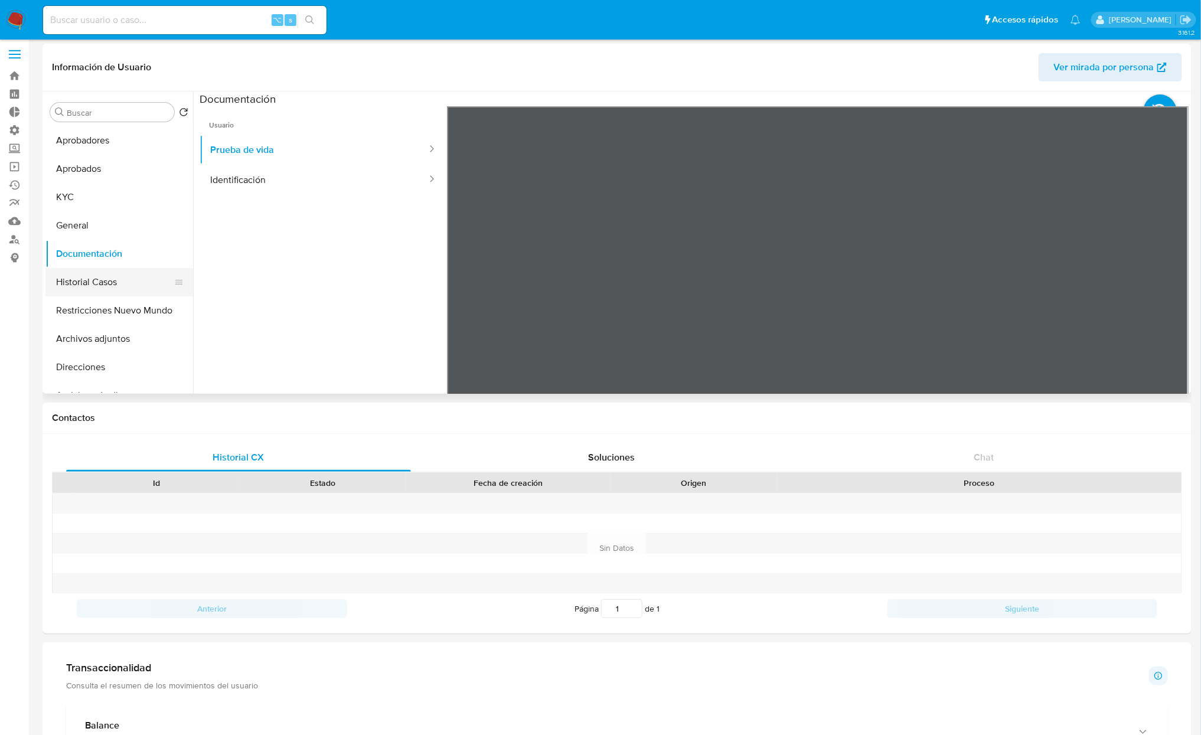
click at [120, 273] on button "Historial Casos" at bounding box center [114, 282] width 138 height 28
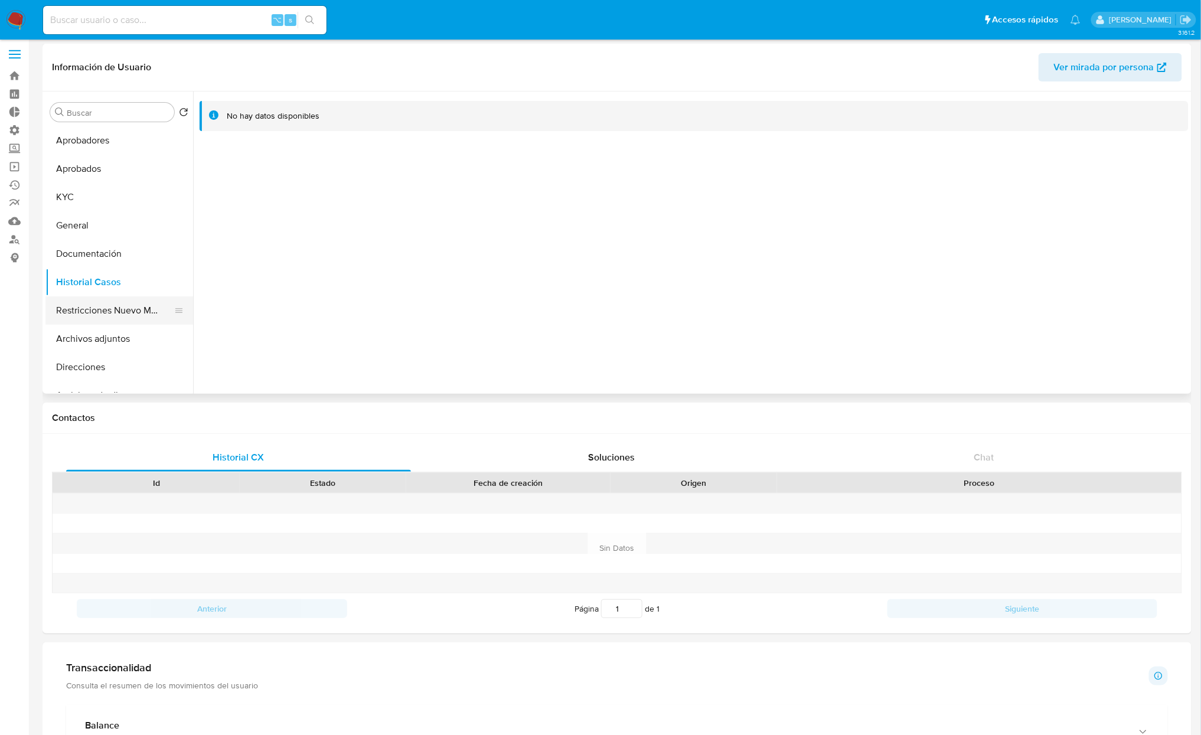
click at [131, 307] on button "Restricciones Nuevo Mundo" at bounding box center [114, 311] width 138 height 28
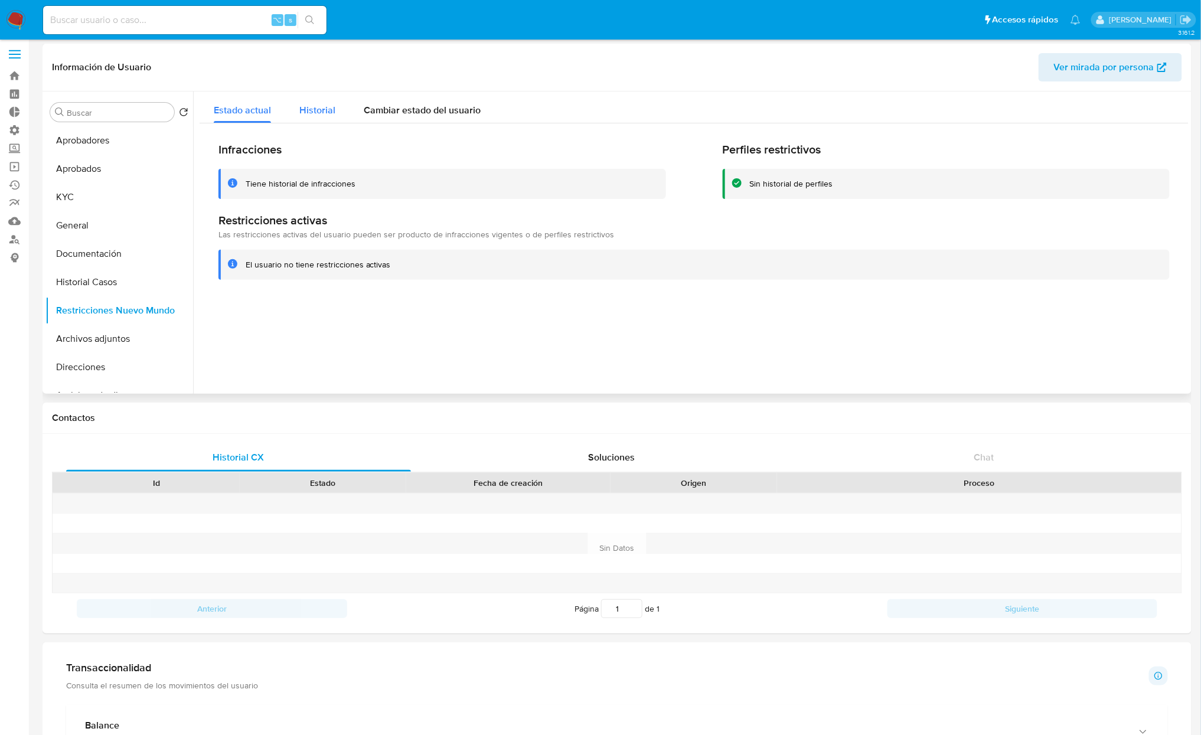
click at [315, 111] on span "Historial" at bounding box center [317, 110] width 36 height 14
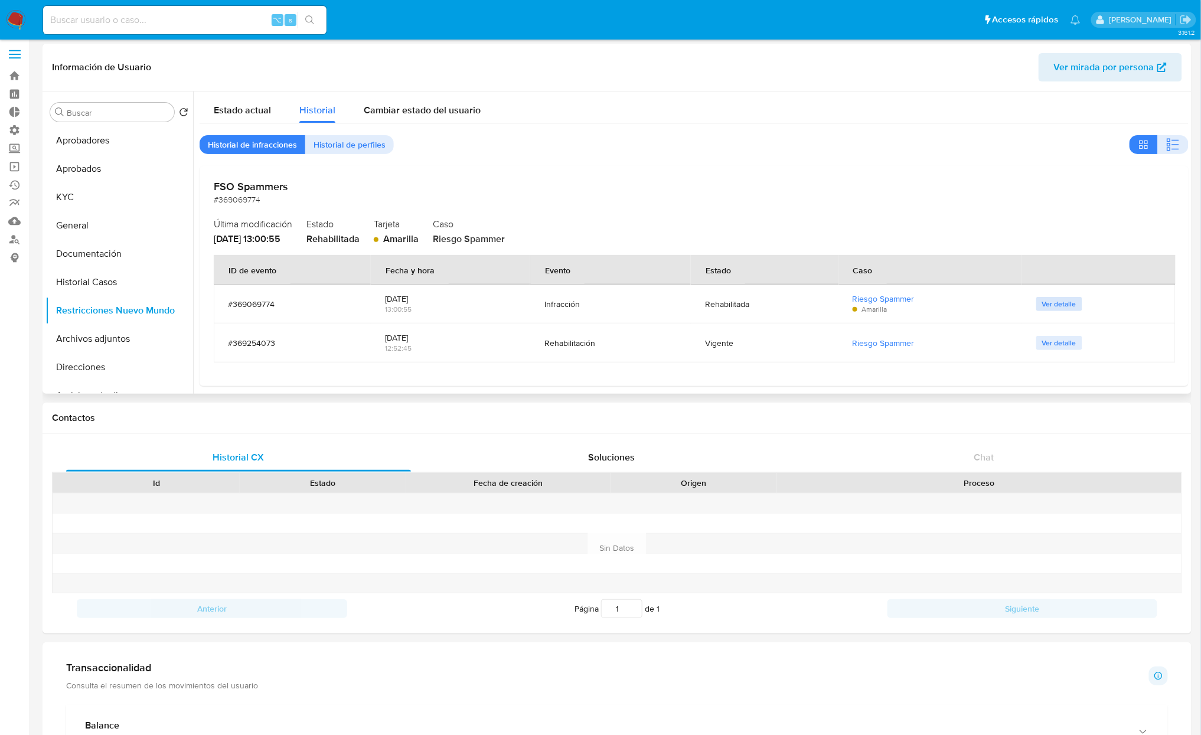
click at [1066, 302] on span "Ver detalle" at bounding box center [1060, 304] width 34 height 12
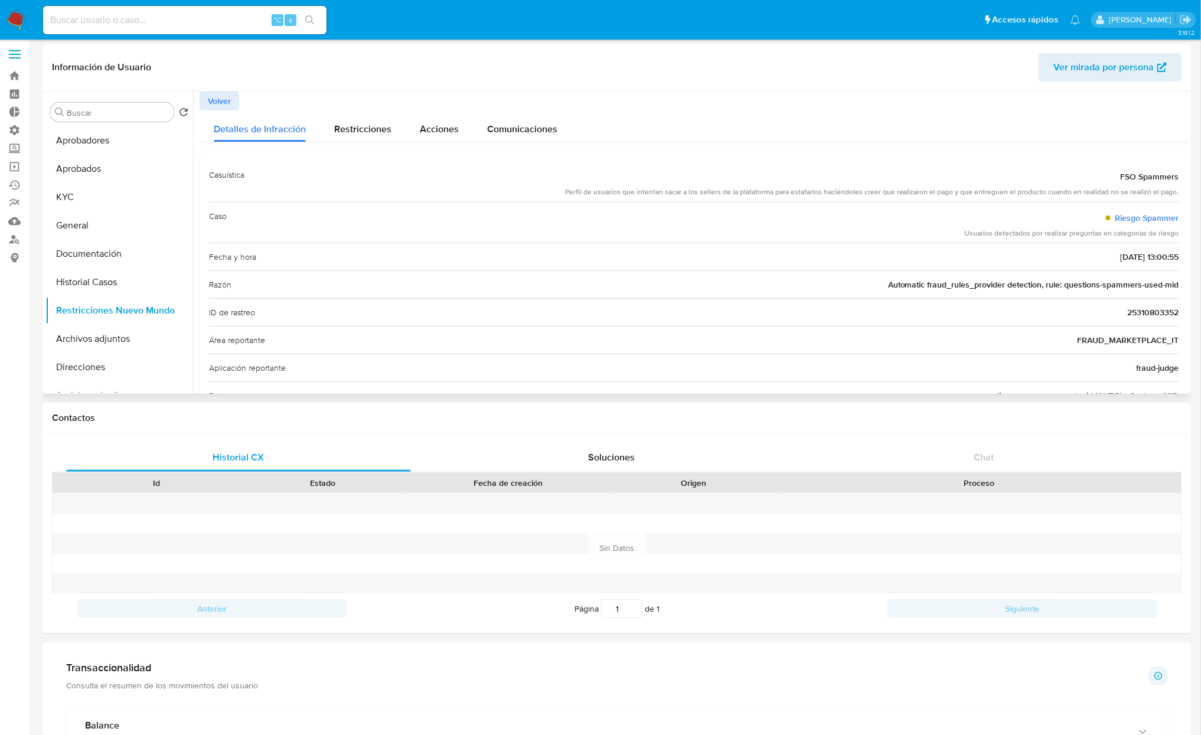
drag, startPoint x: 1112, startPoint y: 207, endPoint x: 1185, endPoint y: 216, distance: 73.9
click at [1185, 216] on div at bounding box center [691, 243] width 996 height 302
click at [1132, 338] on span "FRAUD_MARKETPLACE_IT" at bounding box center [1129, 340] width 102 height 12
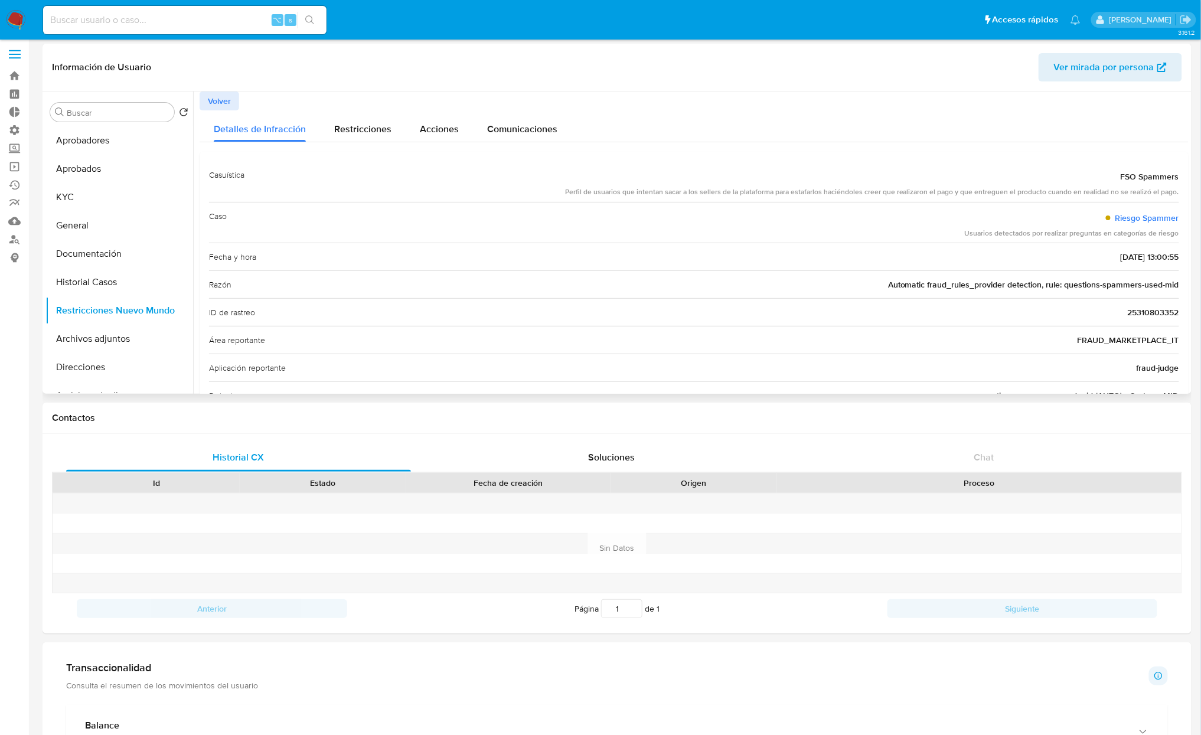
click at [656, 187] on div "Perfil de usuarios que intentan sacar a los sellers de la plataforma para estaf…" at bounding box center [872, 192] width 614 height 10
click at [386, 130] on span "Restricciones" at bounding box center [362, 129] width 57 height 14
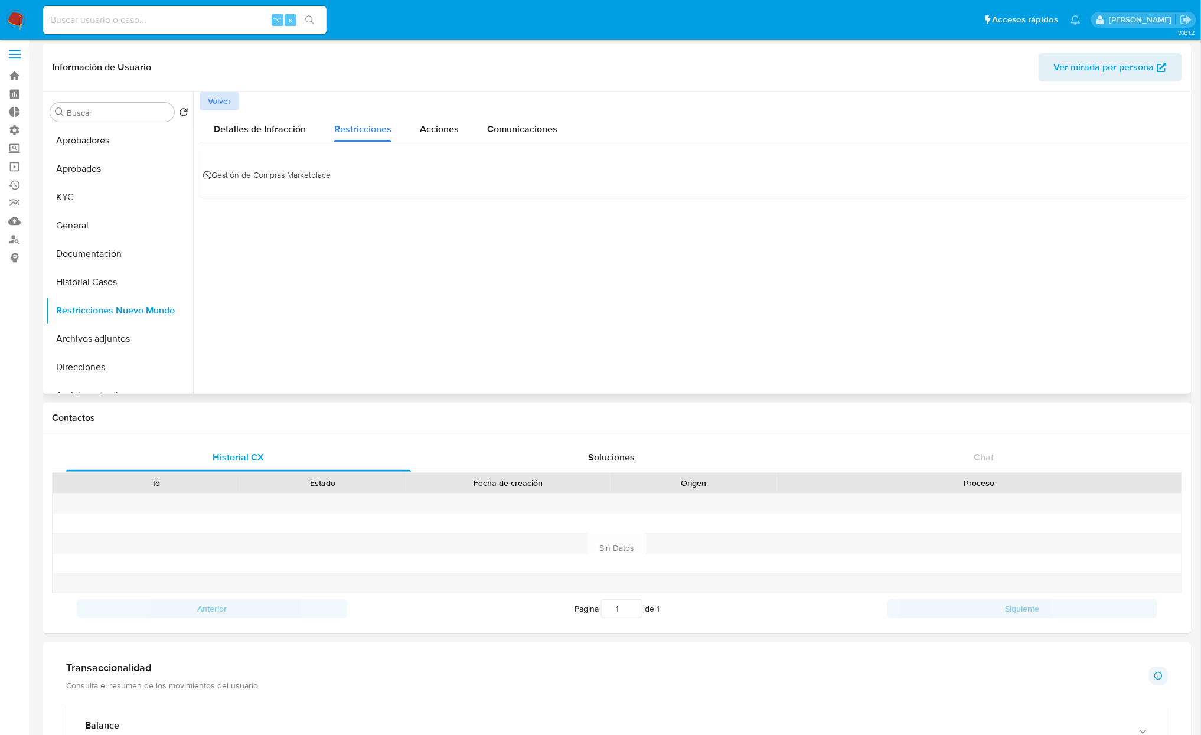
click at [228, 97] on span "Volver" at bounding box center [219, 101] width 23 height 17
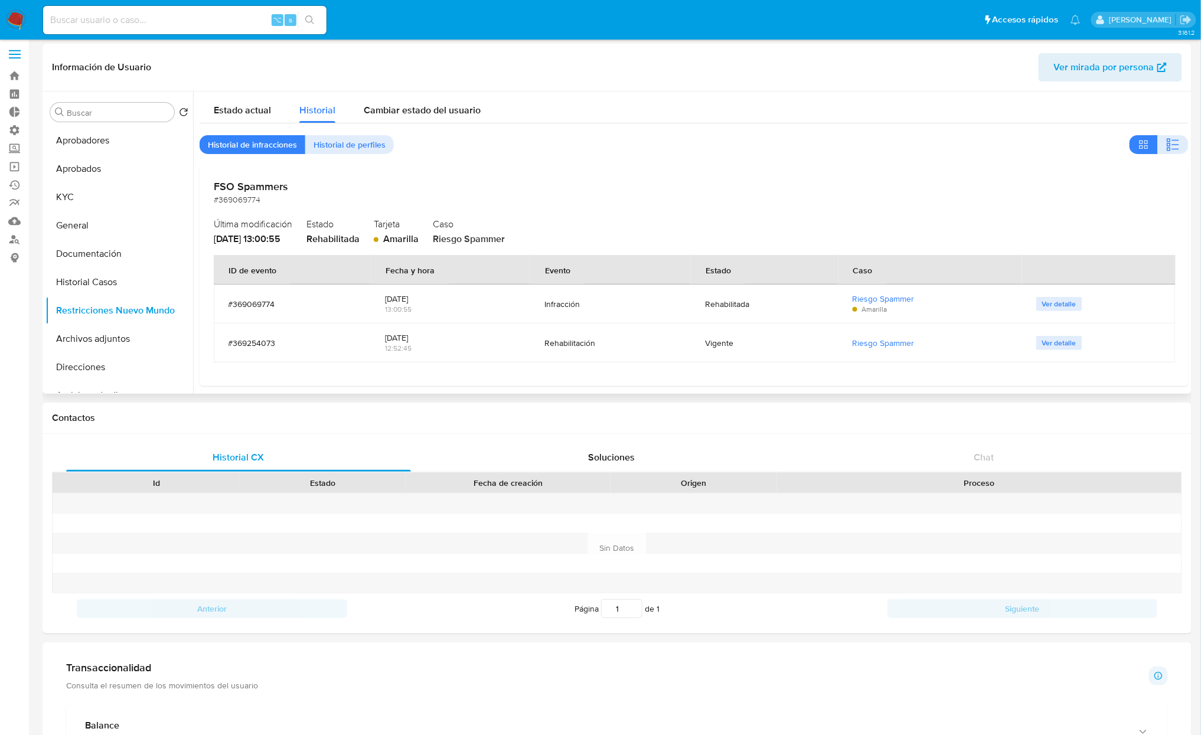
scroll to position [8, 0]
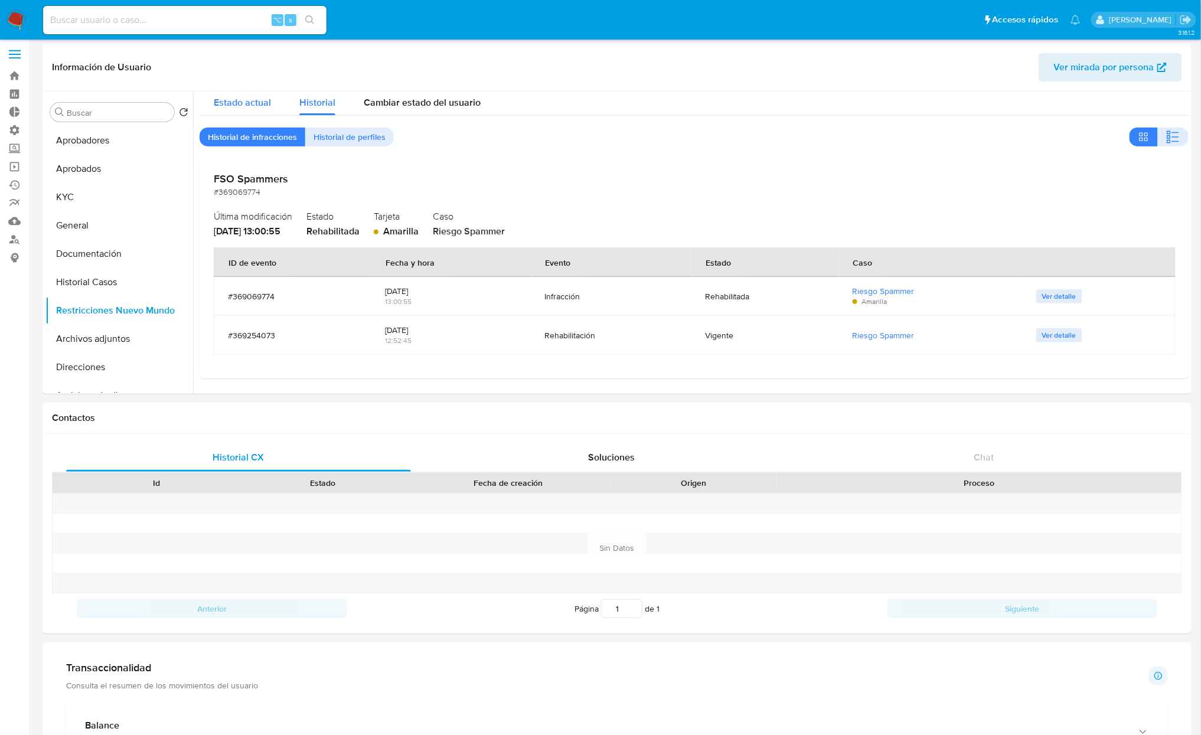
click at [242, 105] on span "Estado actual" at bounding box center [242, 103] width 57 height 14
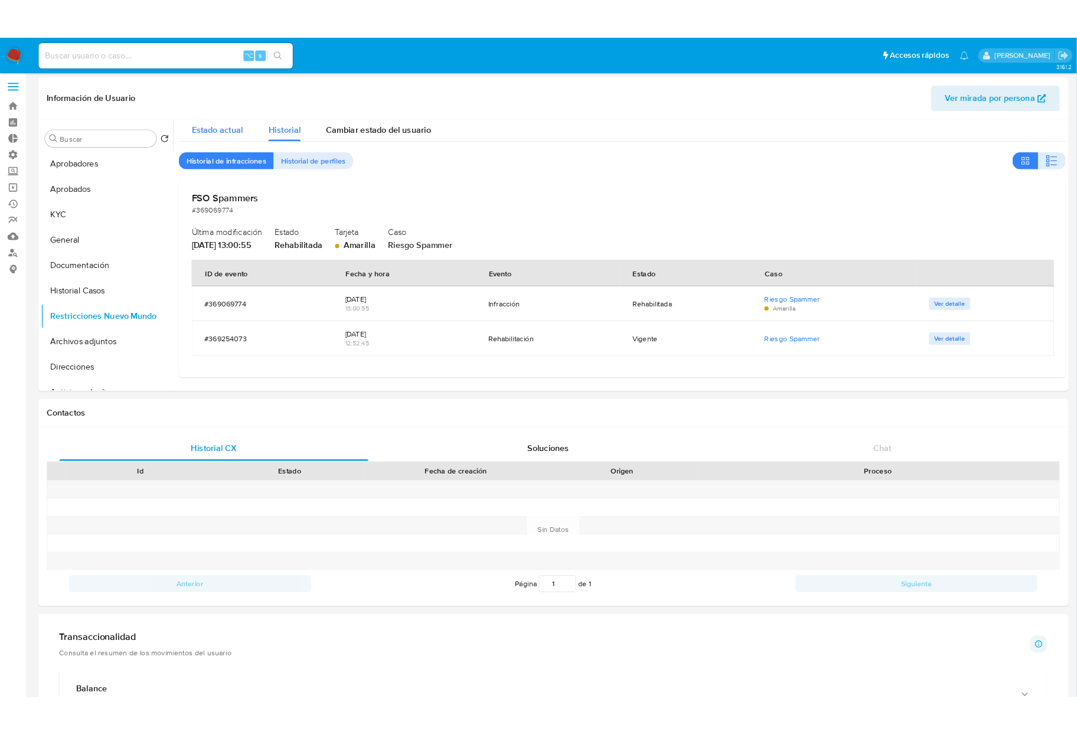
scroll to position [0, 0]
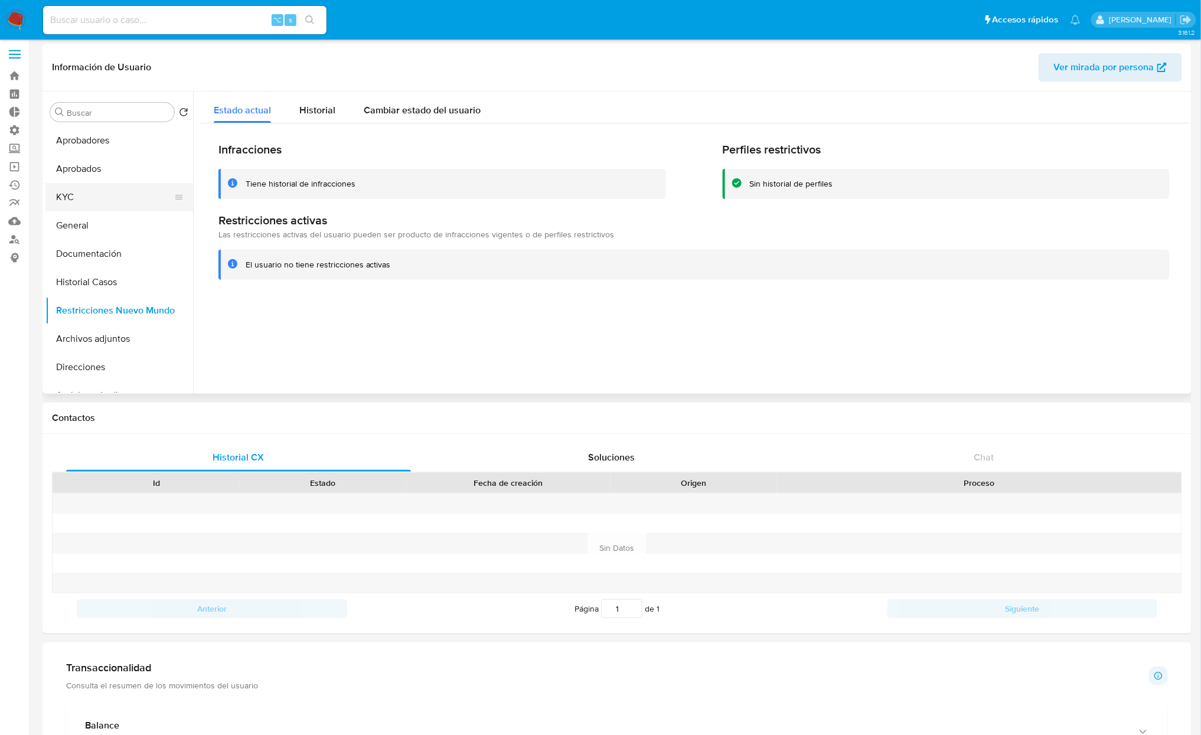
click at [89, 183] on button "KYC" at bounding box center [114, 197] width 138 height 28
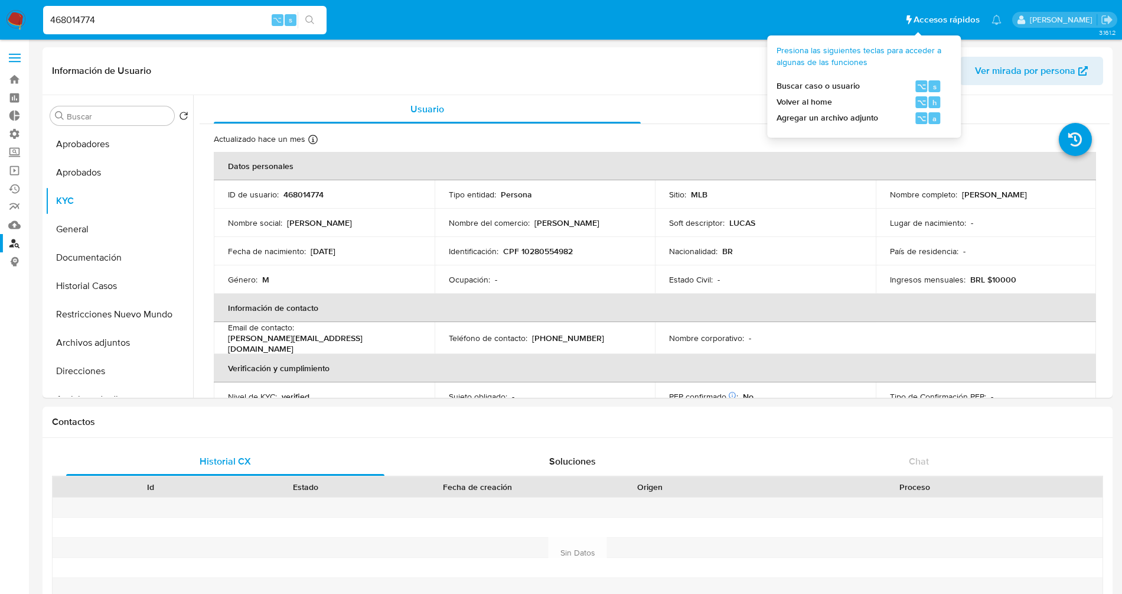
select select "10"
